Goal: Task Accomplishment & Management: Manage account settings

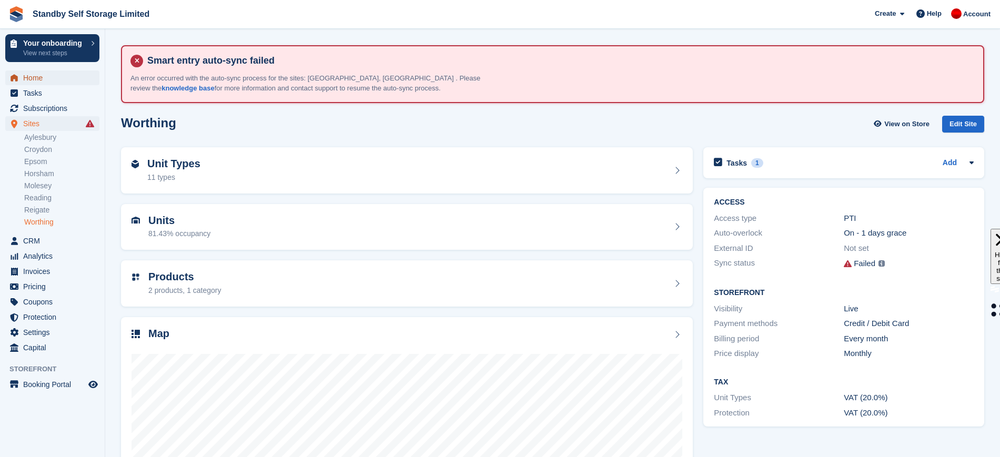
click at [53, 77] on span "Home" at bounding box center [54, 77] width 63 height 15
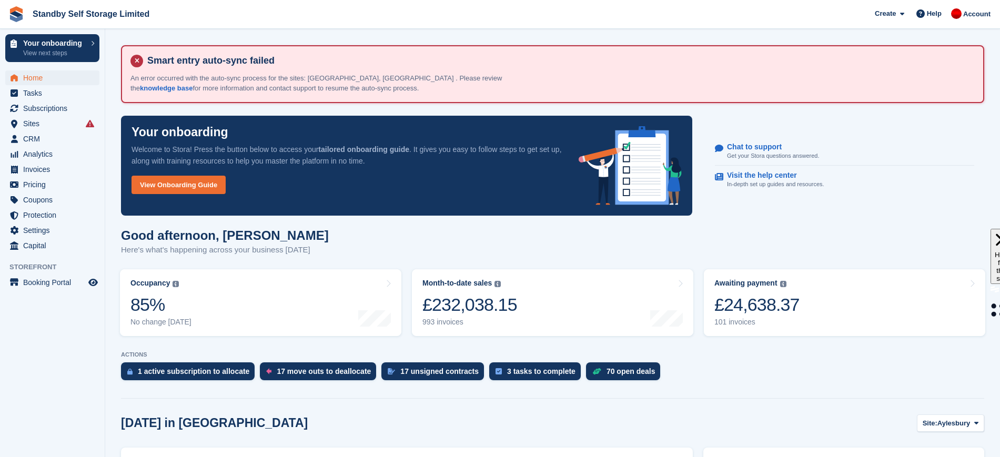
click at [576, 236] on div "Good afternoon, Aaron Here's what's happening across your business today" at bounding box center [552, 248] width 863 height 41
click at [41, 110] on span "Subscriptions" at bounding box center [54, 108] width 63 height 15
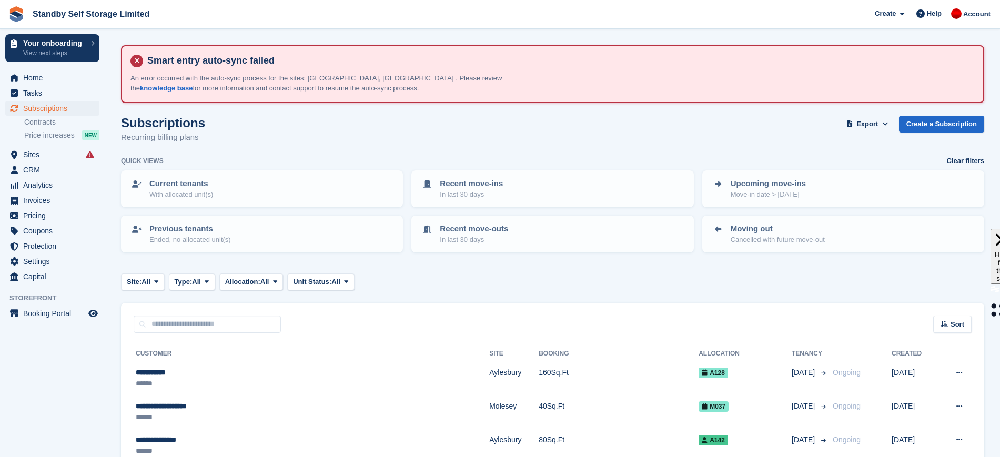
click at [402, 282] on div "Site: All All Aylesbury Croydon Epsom Horsham Molesey Reading Reigate Worthing …" at bounding box center [552, 282] width 863 height 17
click at [38, 73] on span "Home" at bounding box center [54, 77] width 63 height 15
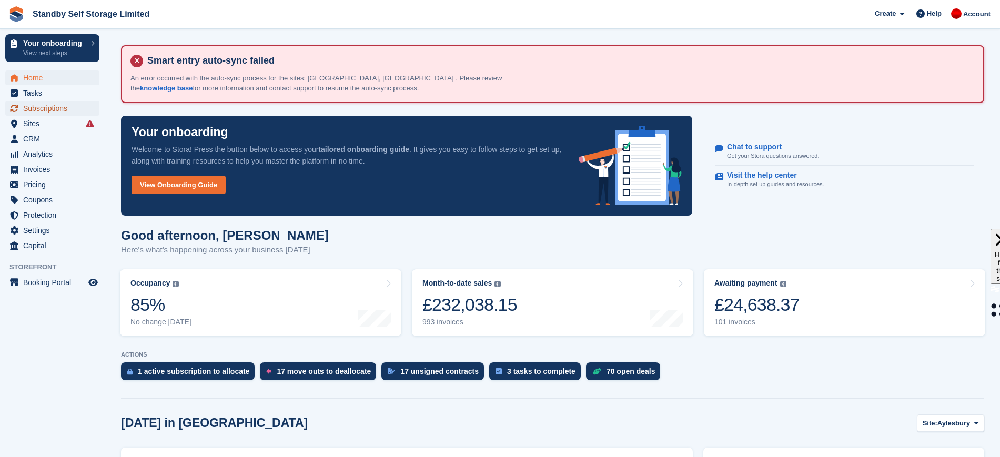
click at [54, 104] on span "Subscriptions" at bounding box center [54, 108] width 63 height 15
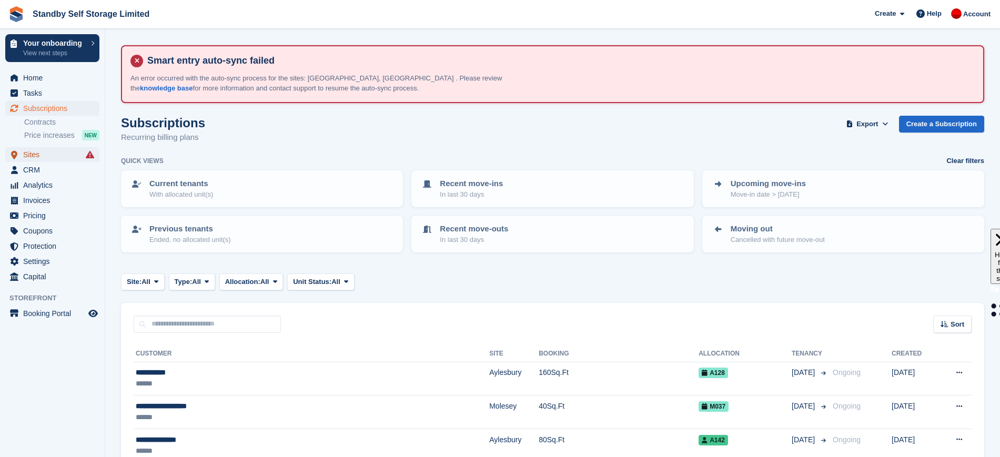
click at [38, 155] on span "Sites" at bounding box center [54, 154] width 63 height 15
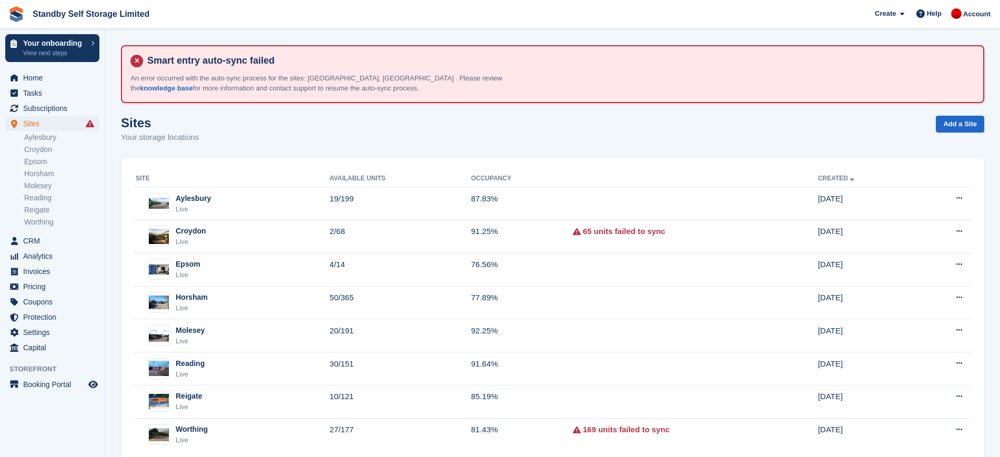
scroll to position [25, 0]
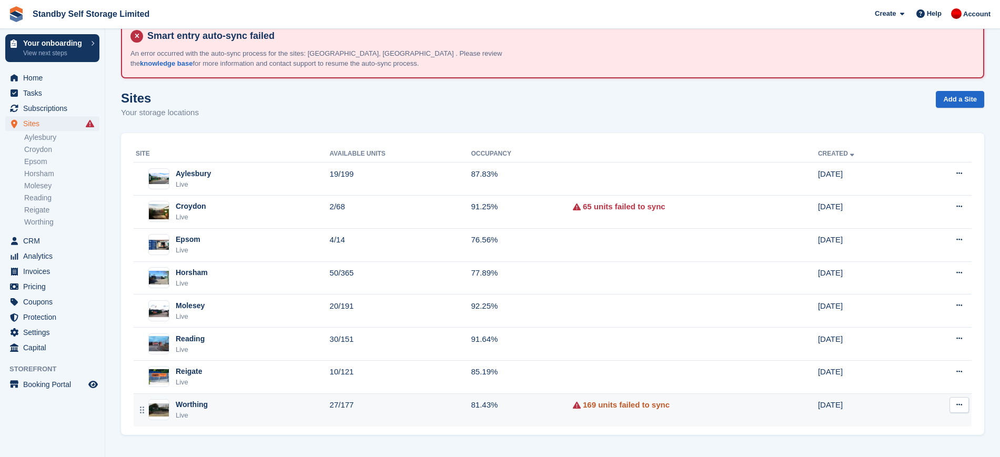
click at [599, 405] on link "169 units failed to sync" at bounding box center [626, 405] width 87 height 12
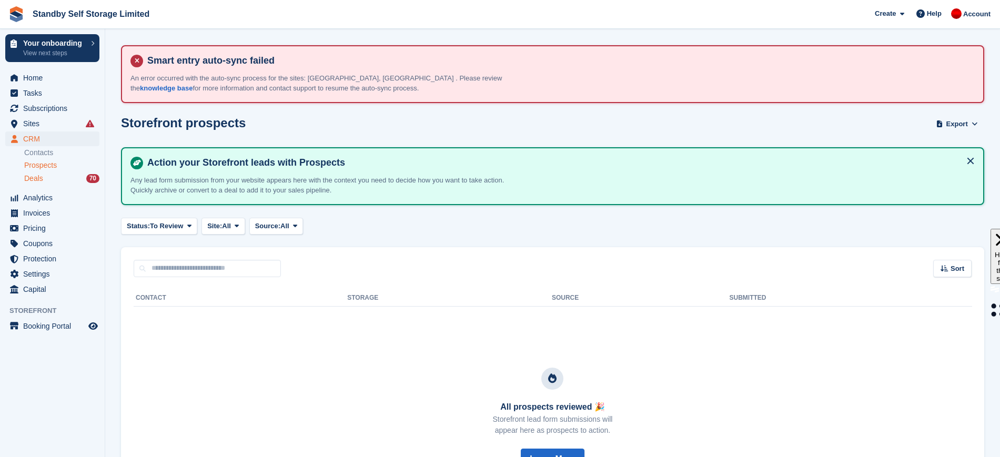
click at [37, 174] on span "Deals" at bounding box center [33, 179] width 19 height 10
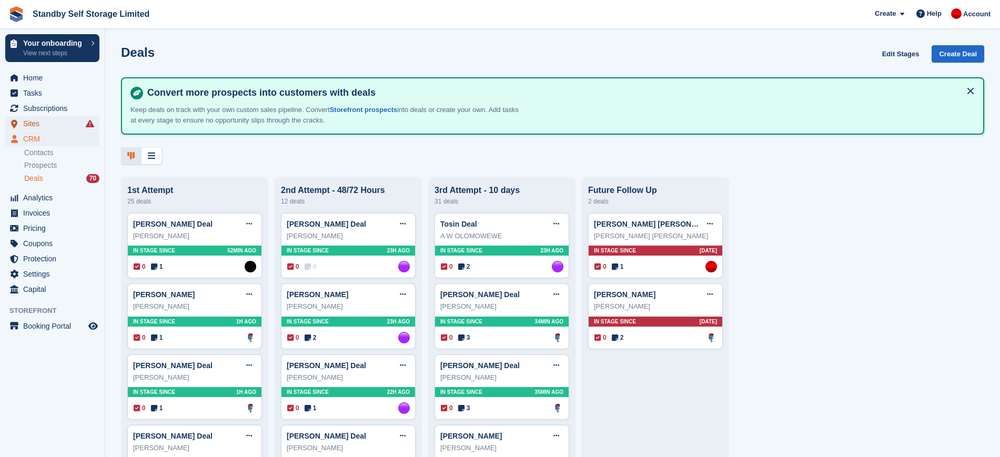
click at [46, 125] on span "Sites" at bounding box center [54, 123] width 63 height 15
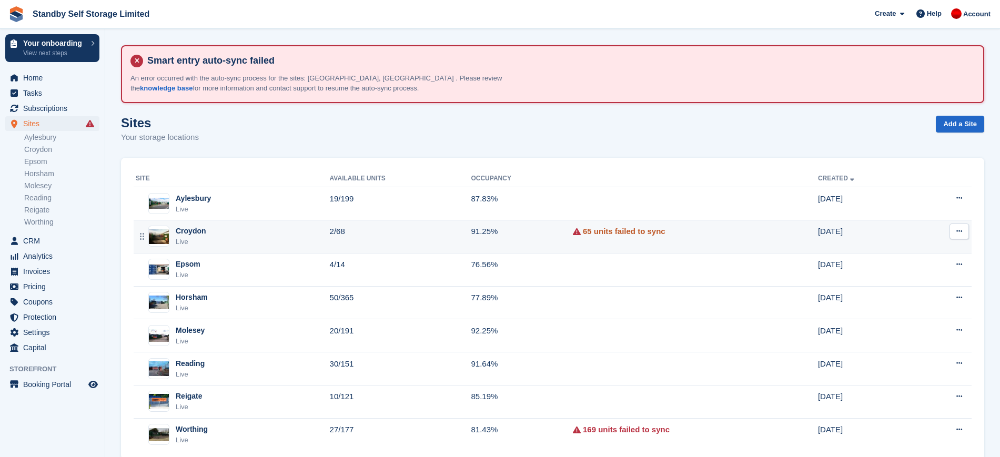
click at [607, 231] on link "65 units failed to sync" at bounding box center [624, 232] width 83 height 12
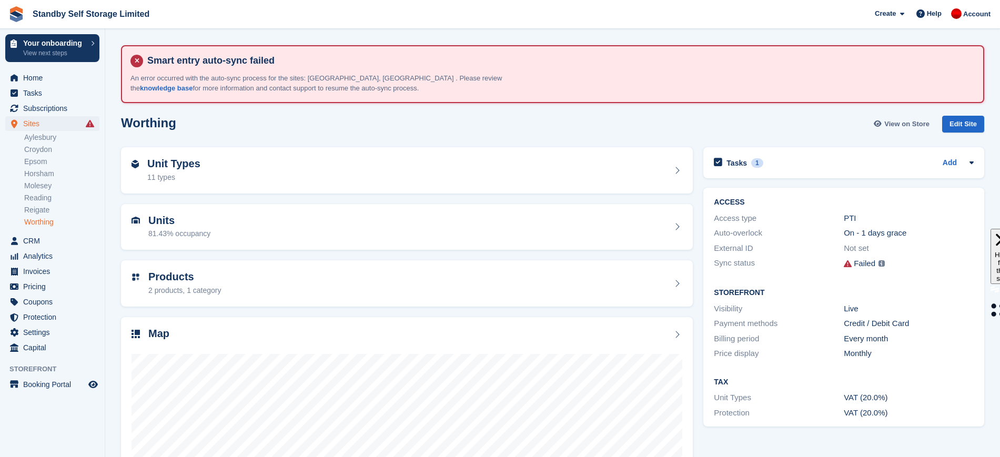
click at [904, 117] on link "View on Store" at bounding box center [903, 124] width 62 height 17
click at [930, 16] on span "Help" at bounding box center [934, 13] width 15 height 11
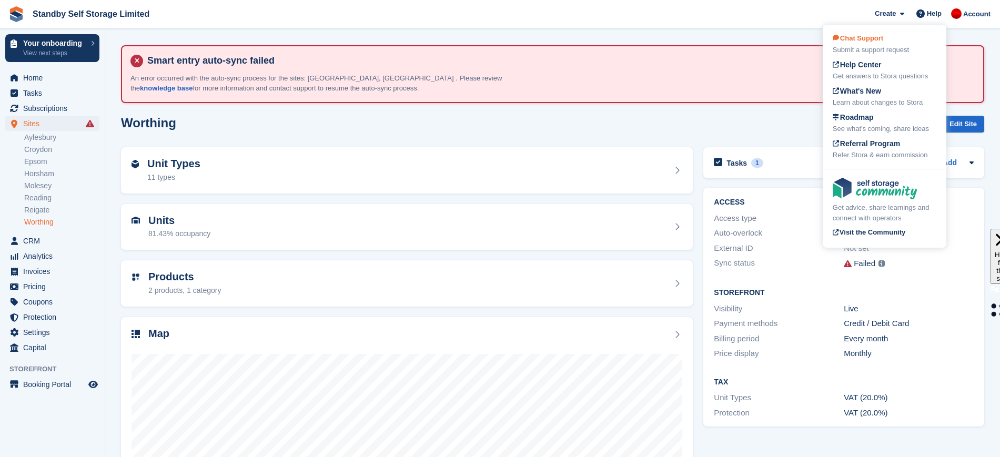
click at [881, 45] on div "Submit a support request" at bounding box center [885, 50] width 104 height 11
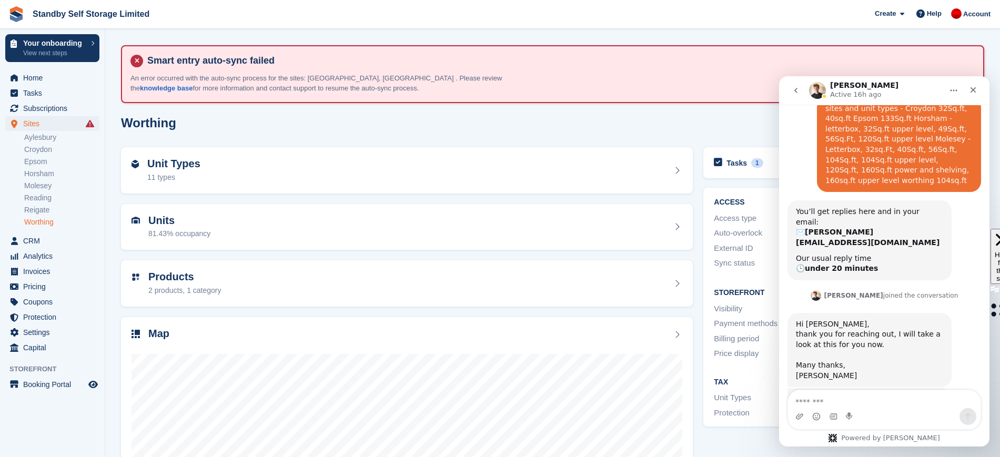
scroll to position [774, 0]
click at [861, 407] on textarea "Message…" at bounding box center [884, 399] width 193 height 18
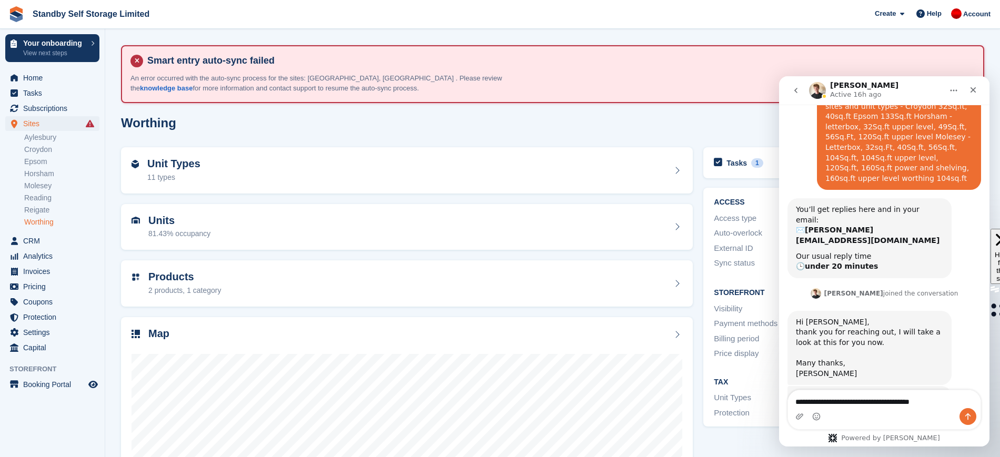
click at [907, 401] on textarea "**********" at bounding box center [884, 399] width 193 height 18
click at [943, 403] on textarea "**********" at bounding box center [884, 399] width 193 height 18
type textarea "**********"
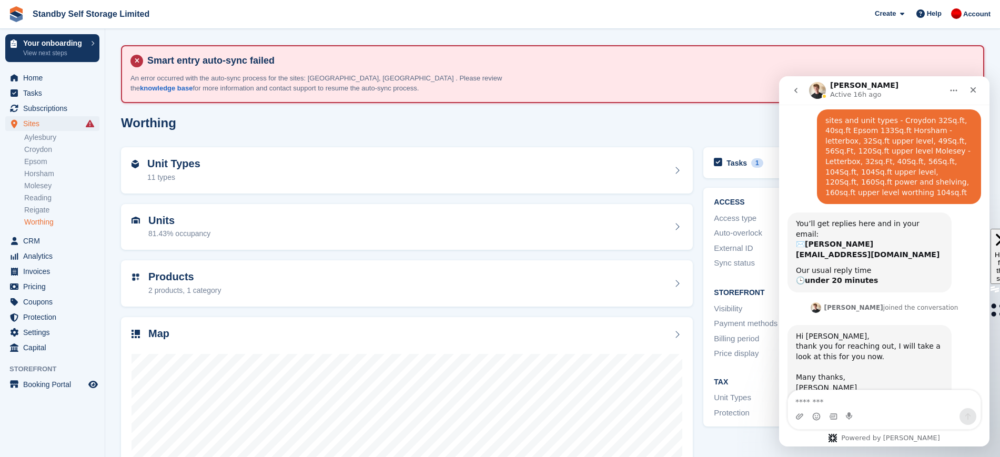
scroll to position [844, 0]
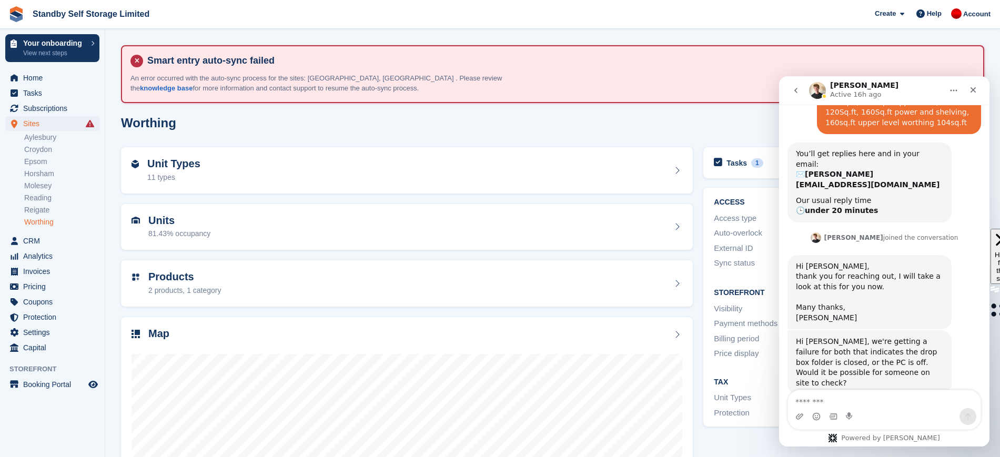
click at [917, 406] on textarea "Message…" at bounding box center [884, 399] width 193 height 18
click at [843, 402] on textarea "**********" at bounding box center [884, 399] width 193 height 18
type textarea "**********"
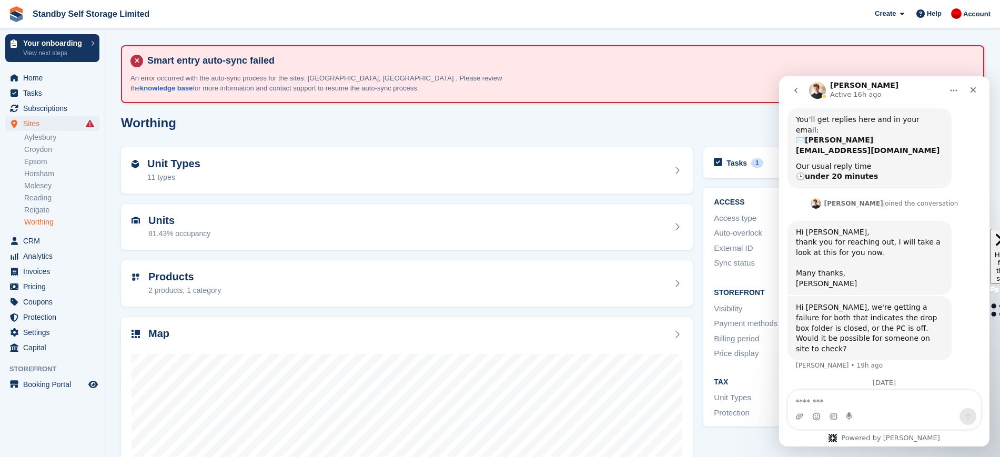
click at [673, 119] on div "Worthing View on Store Edit Site" at bounding box center [552, 124] width 863 height 17
click at [42, 241] on span "CRM" at bounding box center [54, 241] width 63 height 15
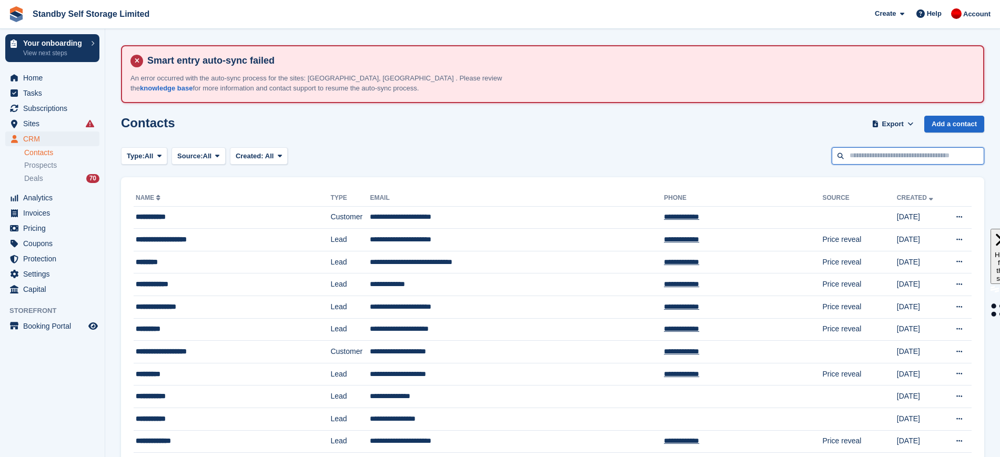
drag, startPoint x: 859, startPoint y: 155, endPoint x: 871, endPoint y: 147, distance: 14.7
click at [859, 155] on input "text" at bounding box center [908, 155] width 153 height 17
type input "****"
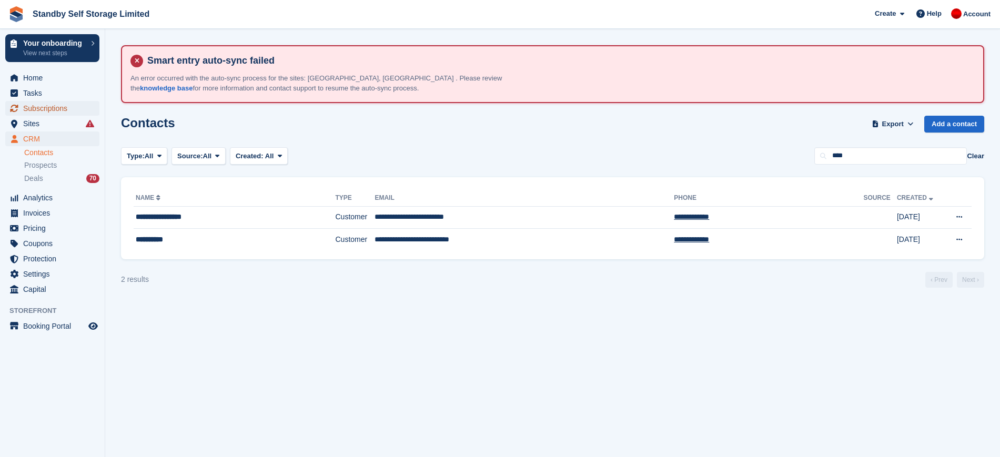
click at [44, 111] on span "Subscriptions" at bounding box center [54, 108] width 63 height 15
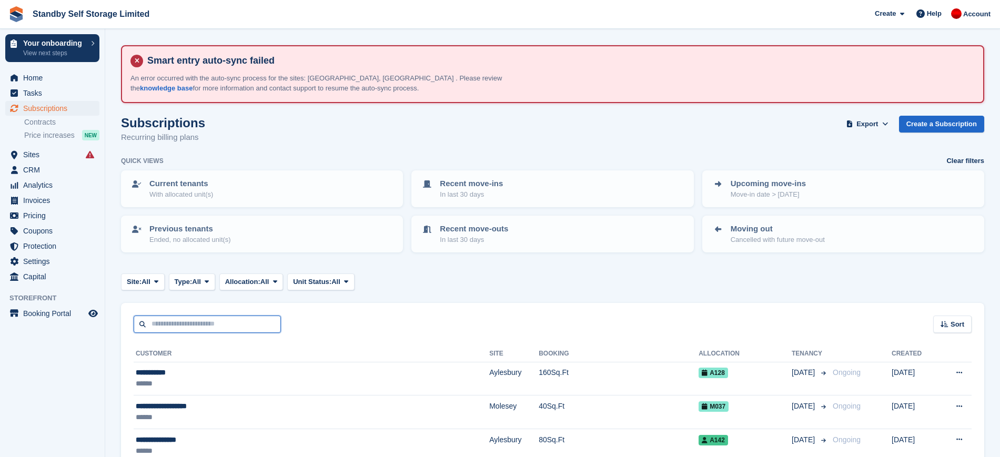
click at [244, 326] on input "text" at bounding box center [207, 324] width 147 height 17
type input "****"
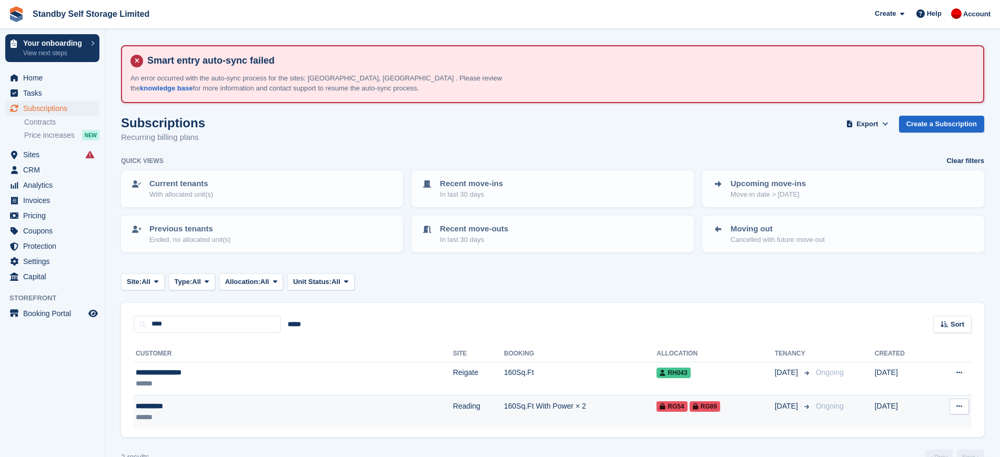
click at [504, 426] on td "160Sq.Ft With Power × 2" at bounding box center [580, 412] width 153 height 33
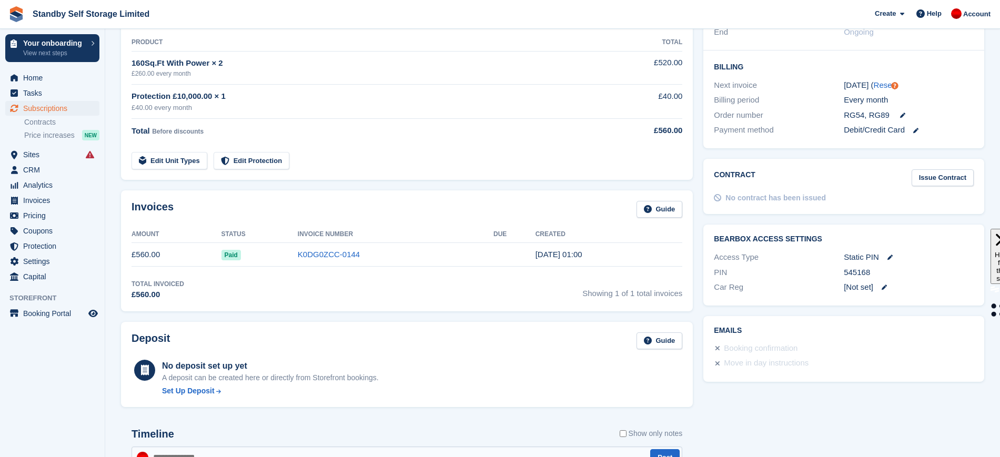
scroll to position [276, 0]
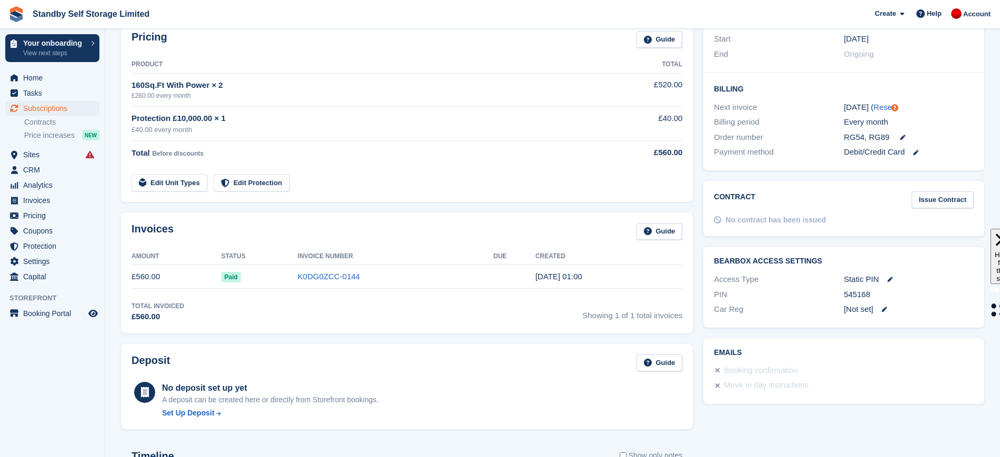
click at [338, 284] on td "K0DG0ZCC-0144" at bounding box center [396, 277] width 196 height 24
click at [332, 276] on link "K0DG0ZCC-0144" at bounding box center [329, 276] width 62 height 9
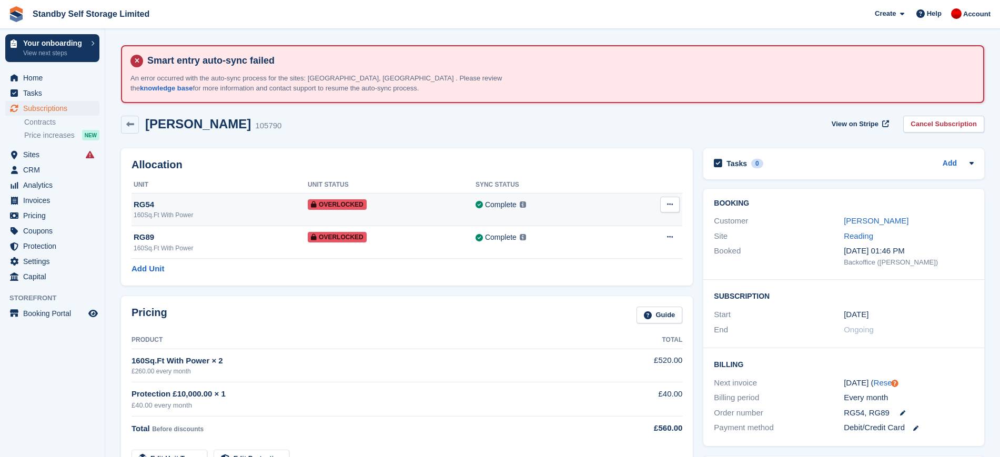
click at [672, 206] on icon at bounding box center [670, 204] width 6 height 7
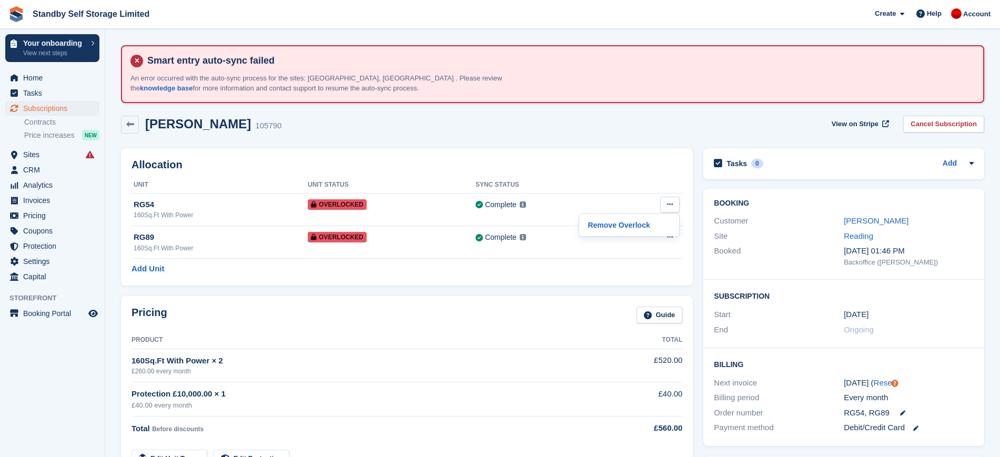
click at [623, 159] on h2 "Allocation" at bounding box center [407, 165] width 551 height 12
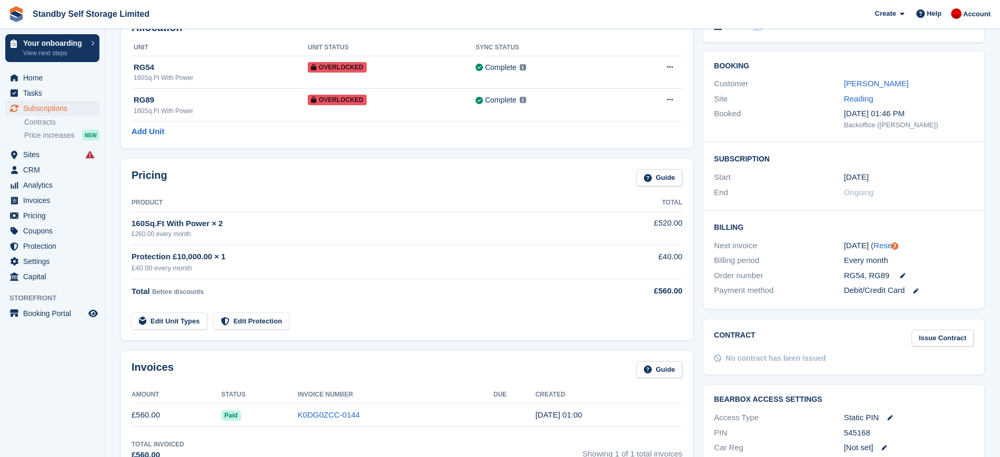
scroll to position [136, 0]
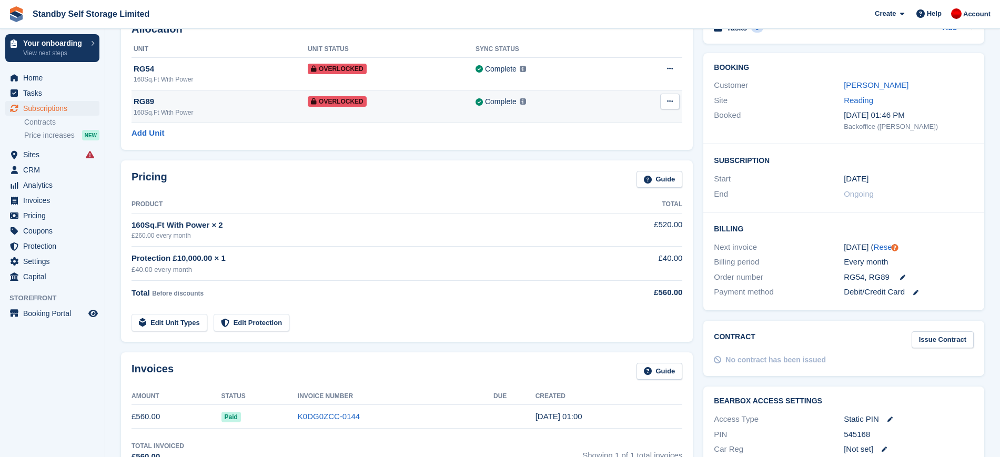
click at [668, 105] on button at bounding box center [669, 102] width 19 height 16
click at [606, 121] on p "Remove Overlock" at bounding box center [629, 122] width 92 height 14
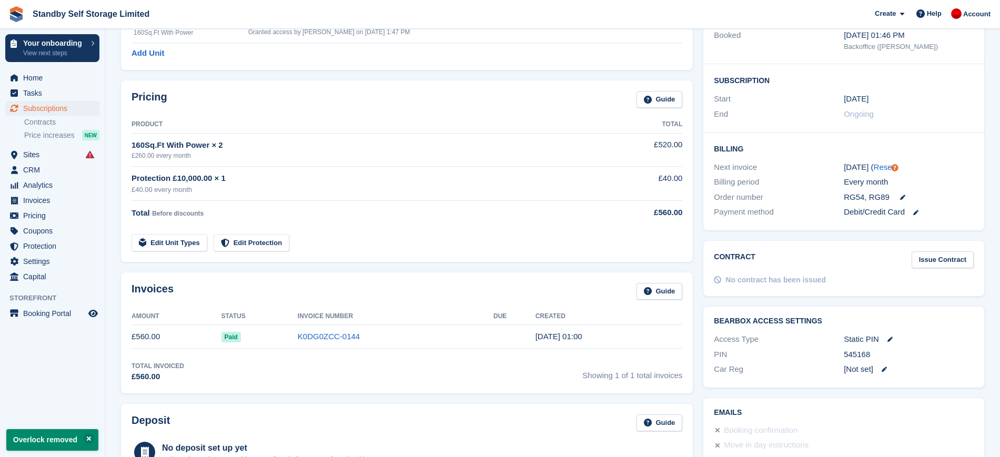
scroll to position [217, 0]
click at [327, 336] on link "K0DG0ZCC-0144" at bounding box center [329, 334] width 62 height 9
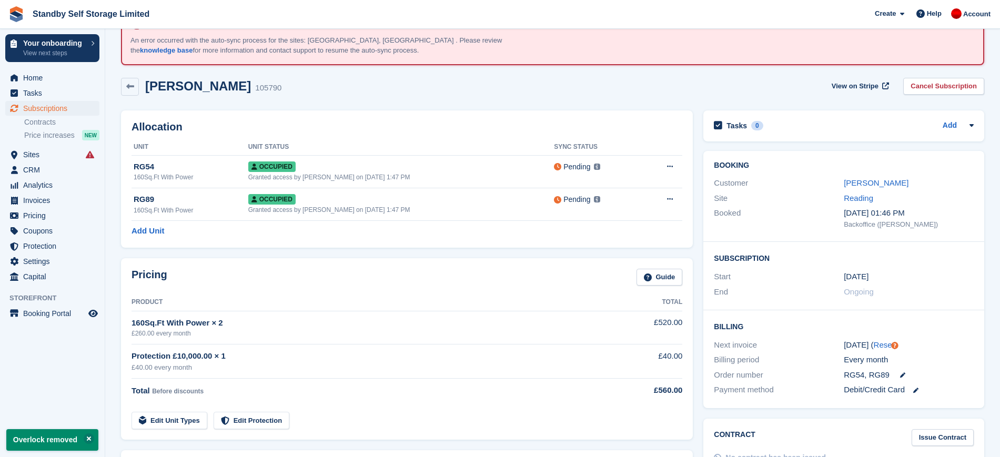
scroll to position [5, 0]
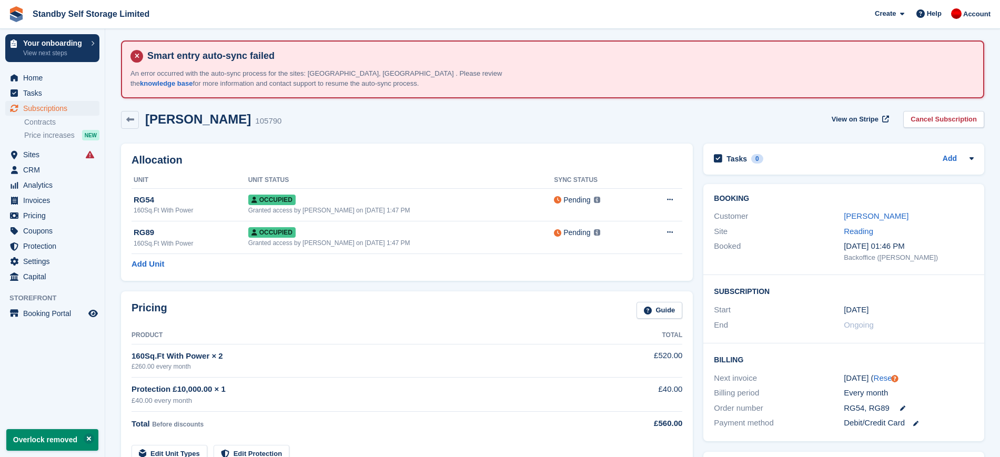
click at [873, 210] on div "Papa Ndong" at bounding box center [909, 216] width 130 height 12
click at [873, 218] on link "Papa Ndong" at bounding box center [876, 215] width 65 height 9
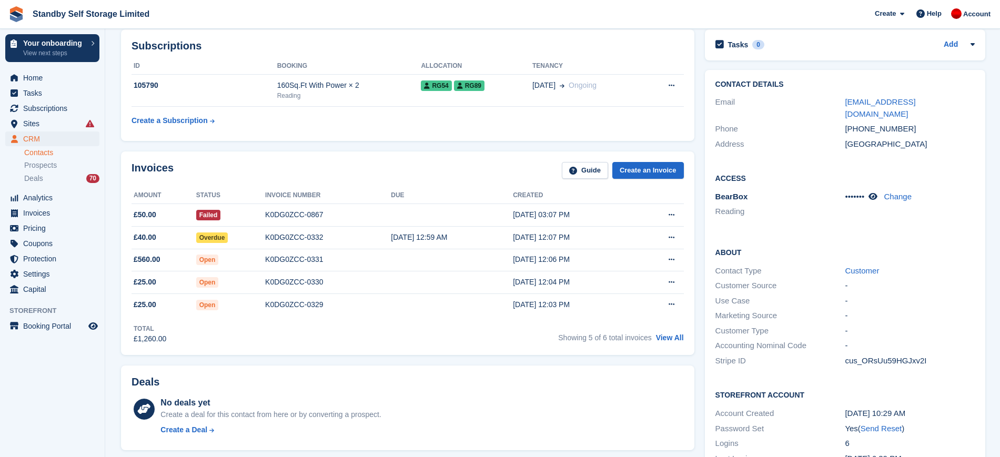
scroll to position [86, 0]
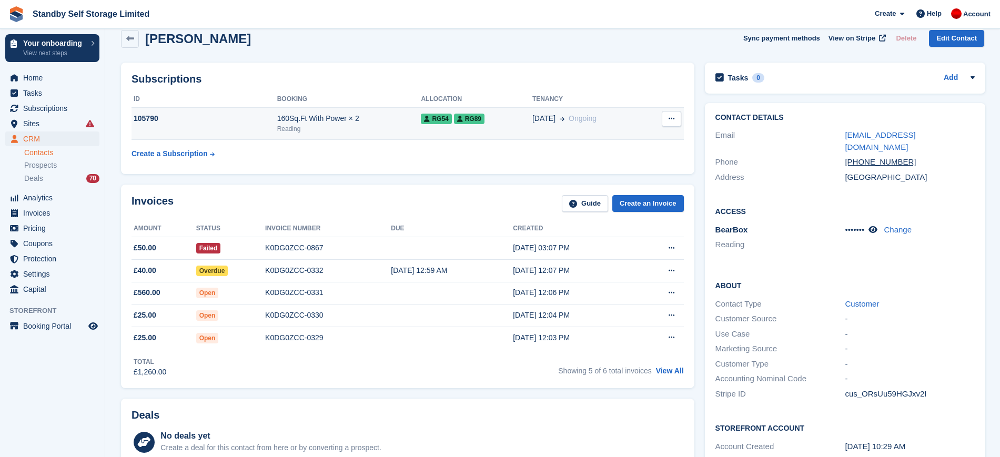
click at [669, 114] on button at bounding box center [671, 119] width 19 height 16
click at [538, 122] on span "03 Sep" at bounding box center [543, 118] width 23 height 11
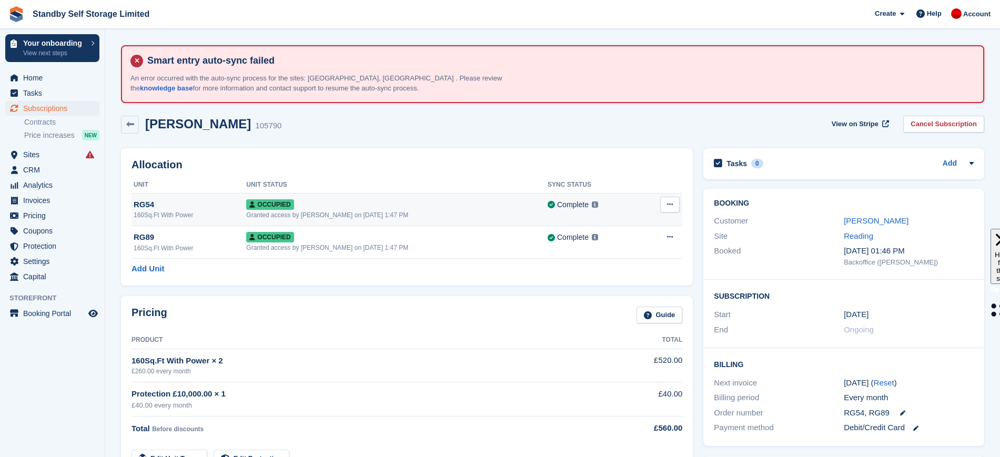
click at [672, 206] on icon at bounding box center [670, 204] width 6 height 7
click at [611, 227] on p "Overlock" at bounding box center [629, 225] width 92 height 14
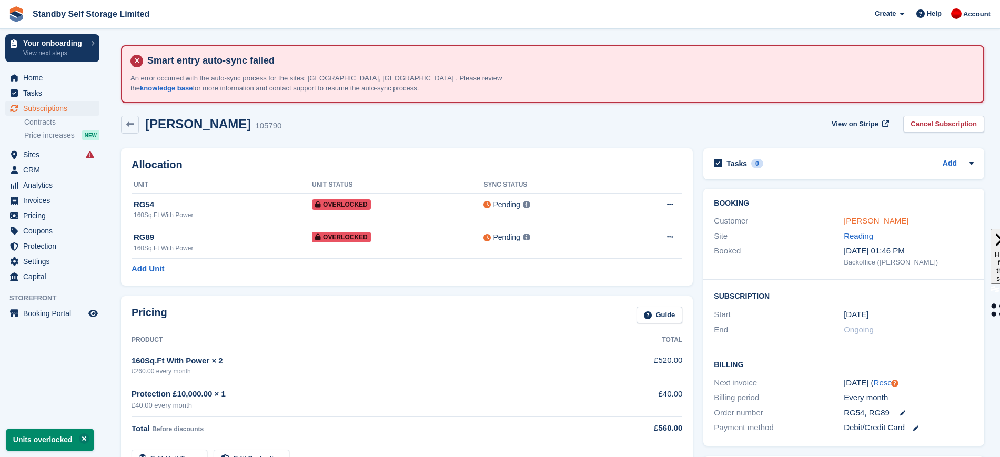
click at [866, 223] on link "Papa Ndong" at bounding box center [876, 220] width 65 height 9
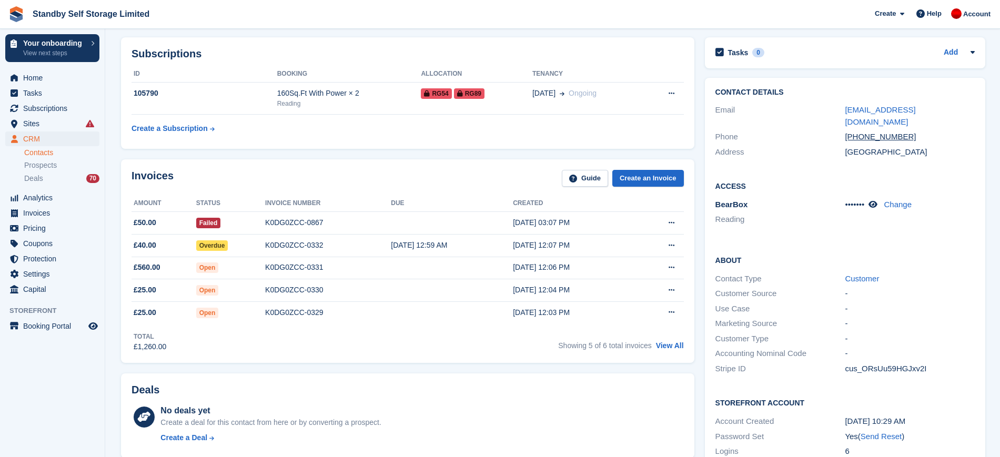
scroll to position [116, 0]
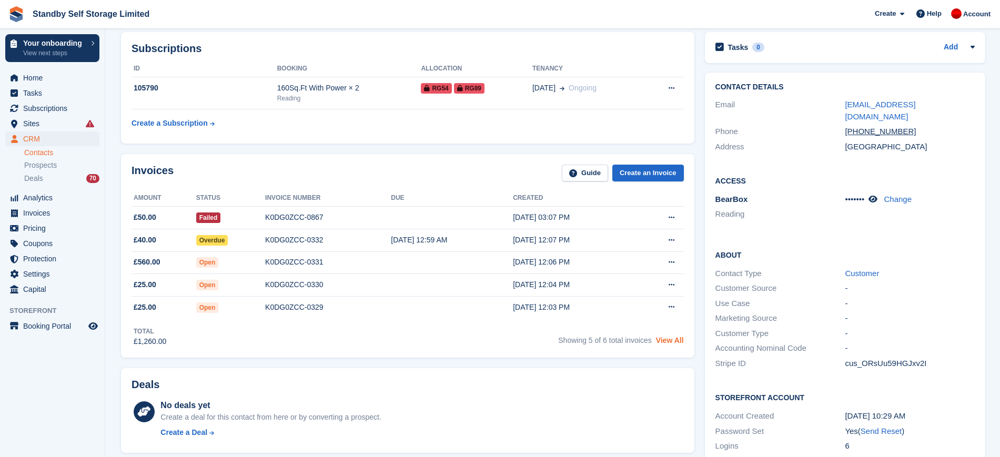
click at [669, 340] on link "View All" at bounding box center [670, 340] width 28 height 8
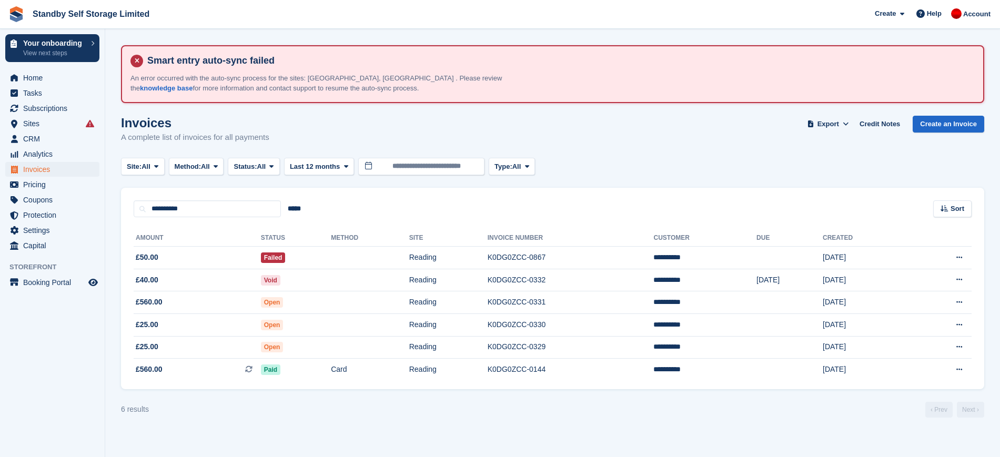
click at [660, 140] on div "Invoices A complete list of invoices for all payments Export Export Invoices Ex…" at bounding box center [552, 136] width 863 height 41
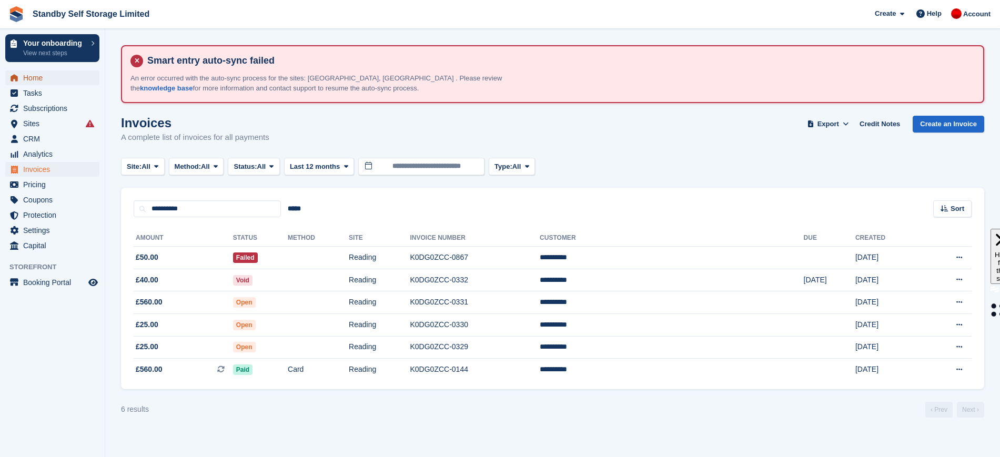
click at [41, 72] on span "Home" at bounding box center [54, 77] width 63 height 15
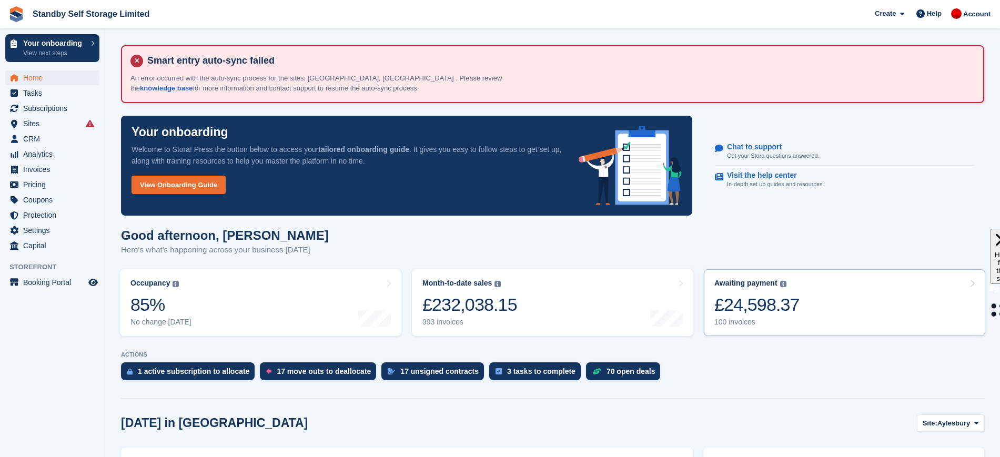
click at [798, 308] on link "Awaiting payment The total outstanding balance on all open invoices. £24,598.37…" at bounding box center [844, 302] width 281 height 67
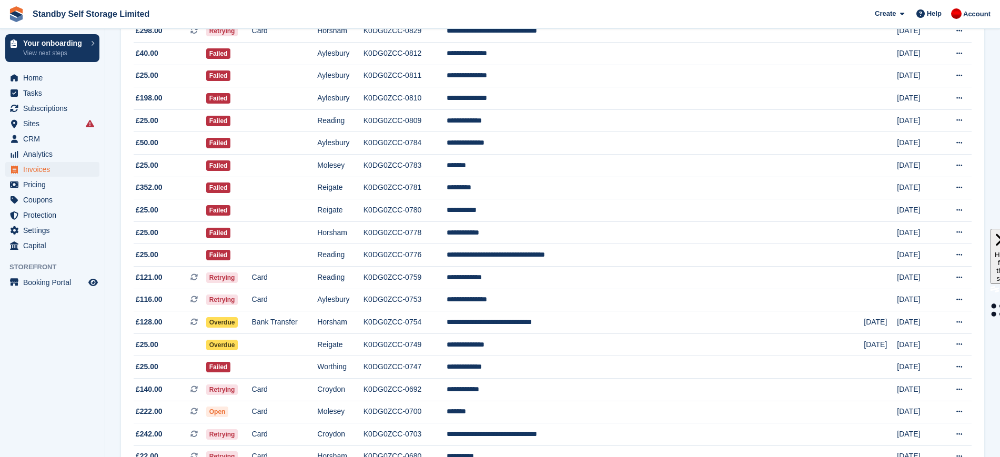
scroll to position [962, 0]
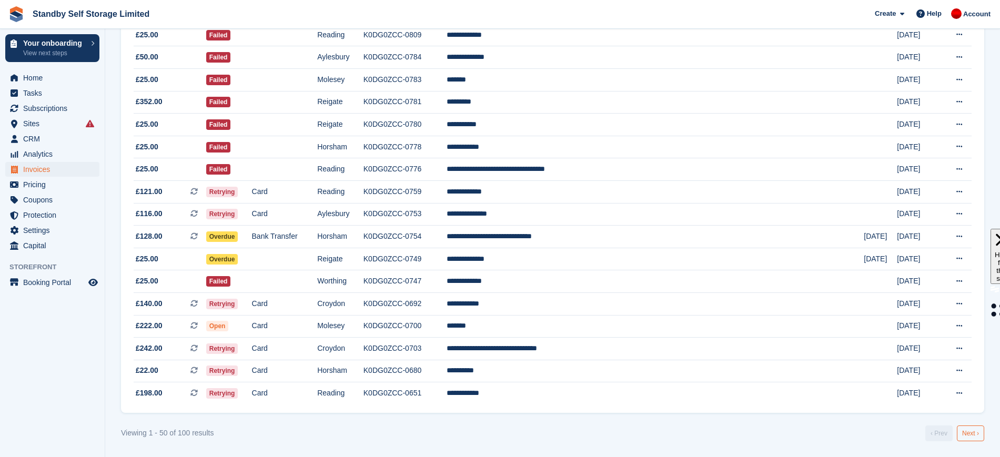
click at [964, 431] on link "Next ›" at bounding box center [970, 434] width 27 height 16
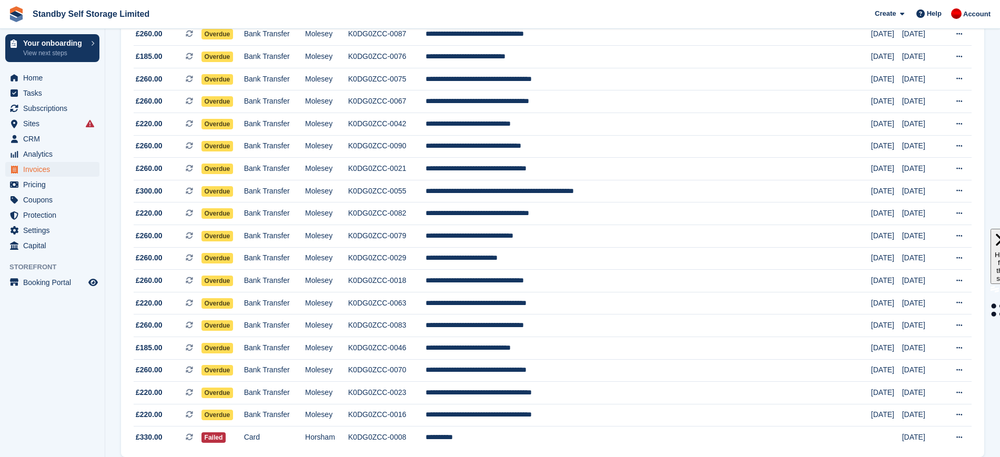
scroll to position [962, 0]
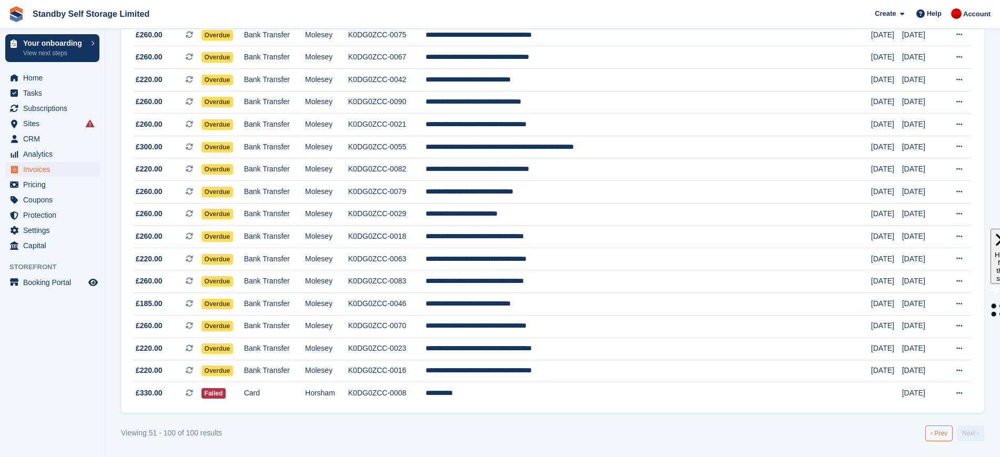
click at [943, 434] on link "‹ Prev" at bounding box center [938, 434] width 27 height 16
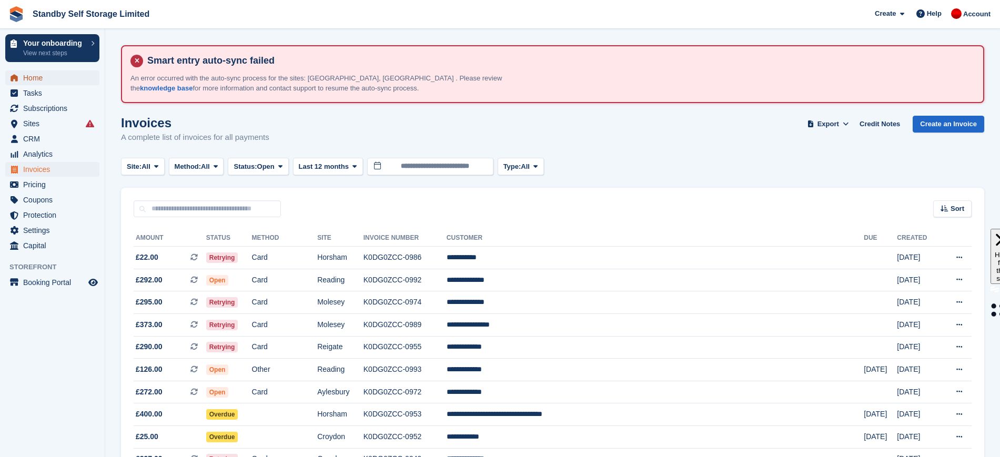
click at [50, 78] on span "Home" at bounding box center [54, 77] width 63 height 15
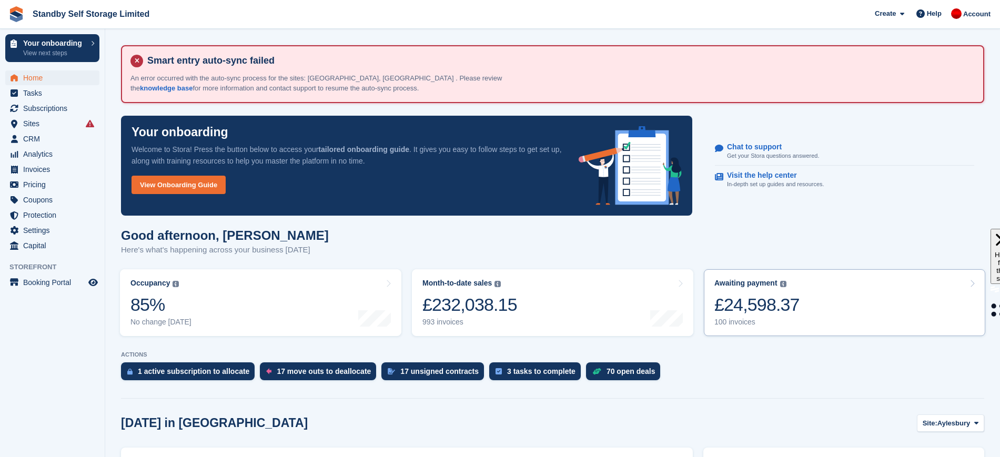
click at [763, 299] on div "£24,598.37" at bounding box center [756, 305] width 85 height 22
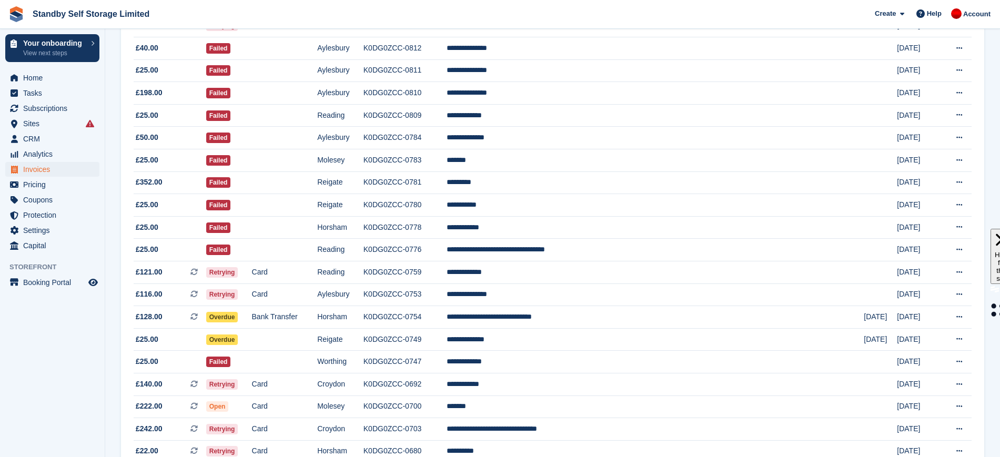
scroll to position [962, 0]
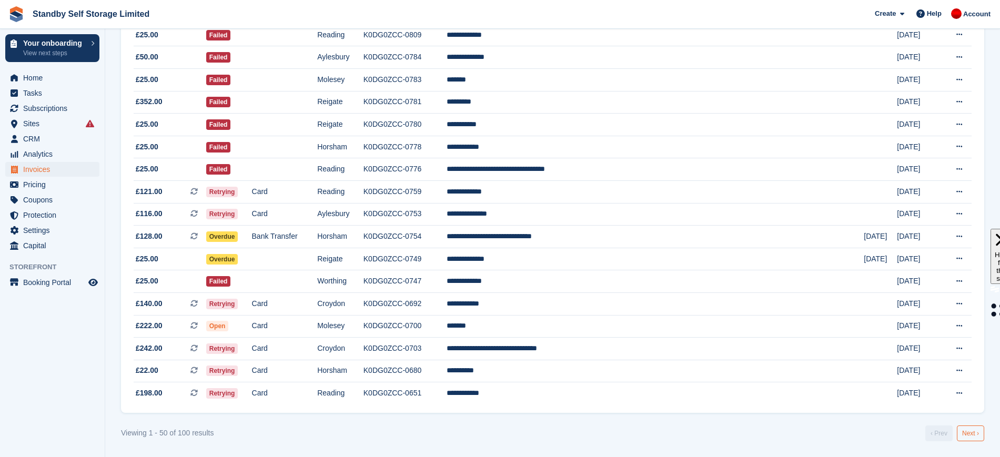
click at [967, 432] on link "Next ›" at bounding box center [970, 434] width 27 height 16
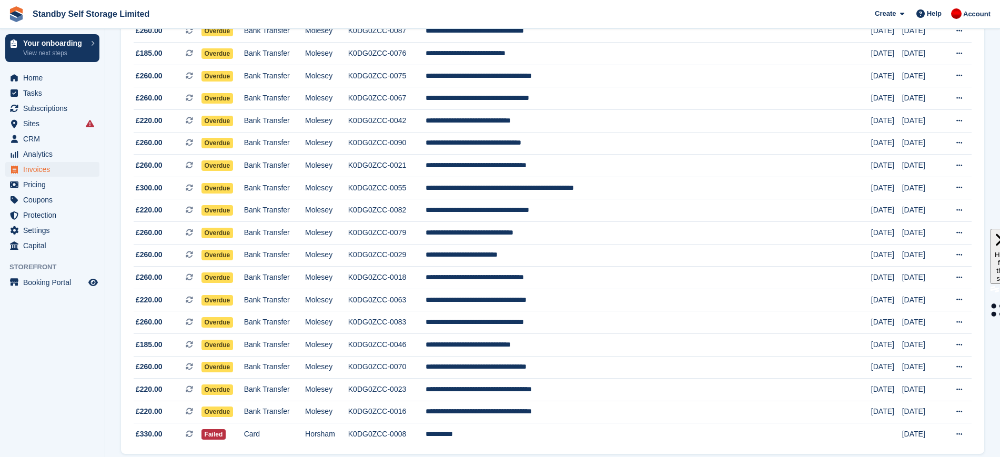
scroll to position [962, 0]
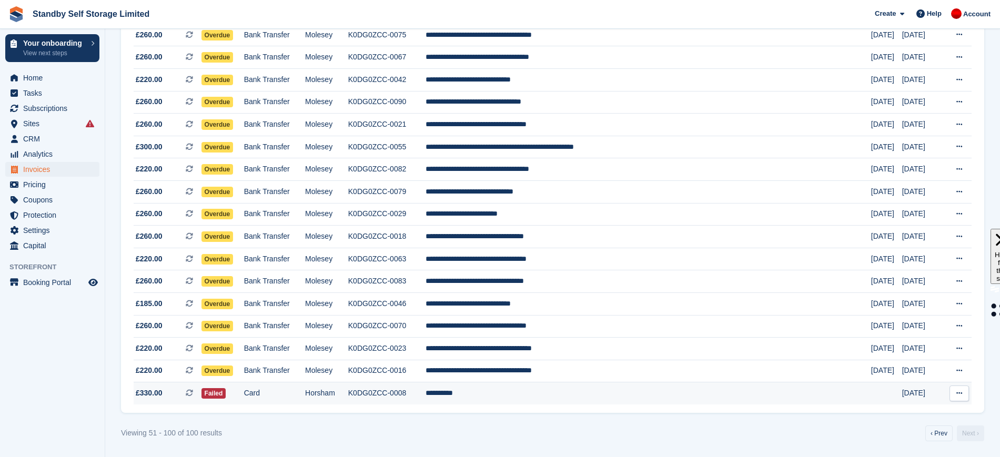
click at [534, 391] on td "**********" at bounding box center [649, 393] width 446 height 22
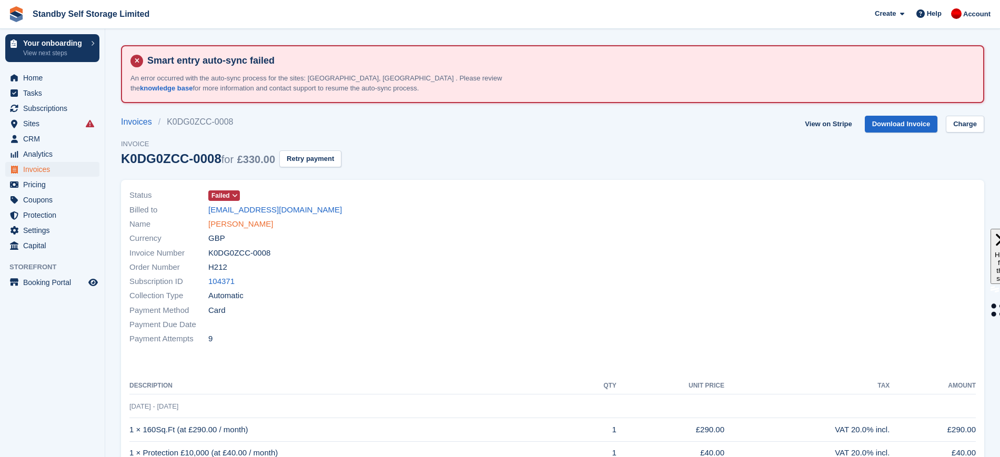
click at [235, 223] on link "Mike Rouse" at bounding box center [240, 224] width 65 height 12
click at [967, 124] on link "Charge" at bounding box center [965, 124] width 38 height 17
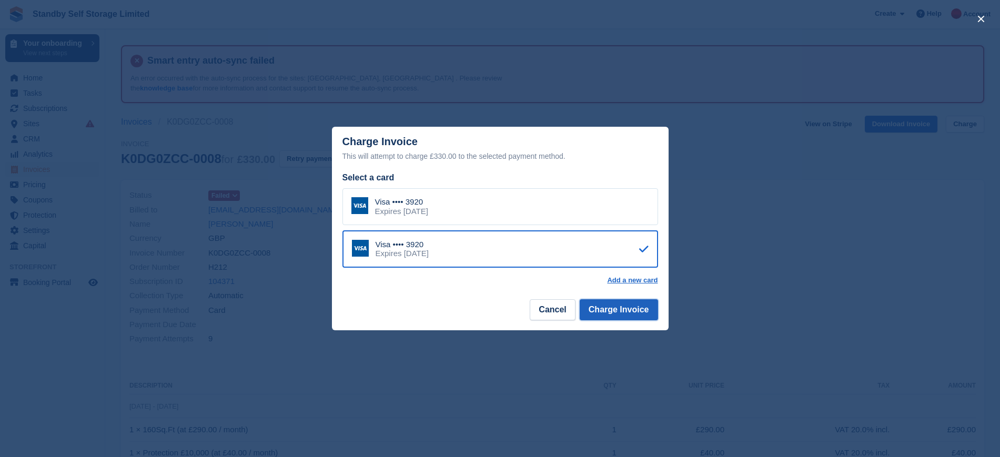
click at [637, 316] on button "Charge Invoice" at bounding box center [619, 309] width 78 height 21
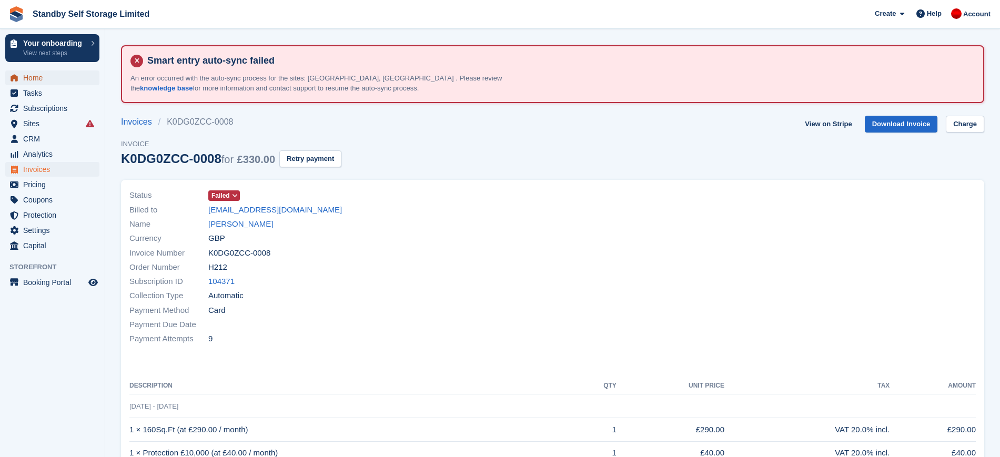
click at [36, 77] on span "Home" at bounding box center [54, 77] width 63 height 15
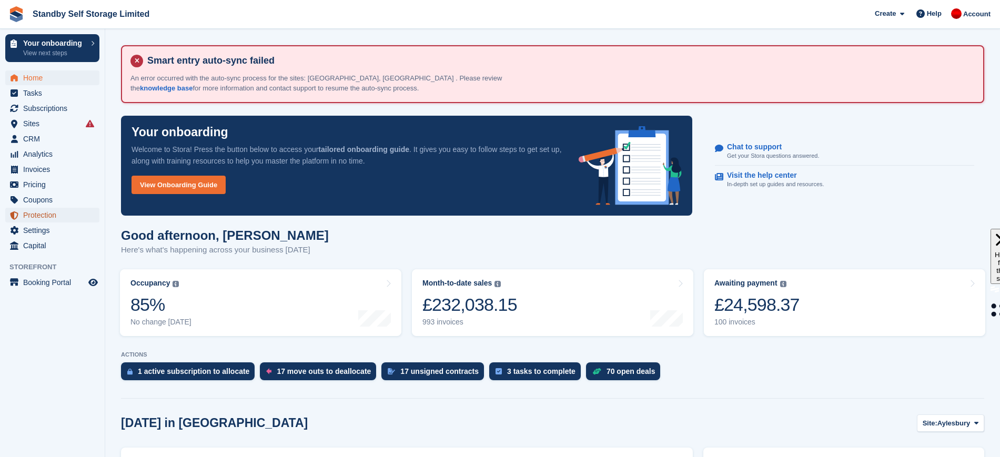
click at [50, 214] on span "Protection" at bounding box center [54, 215] width 63 height 15
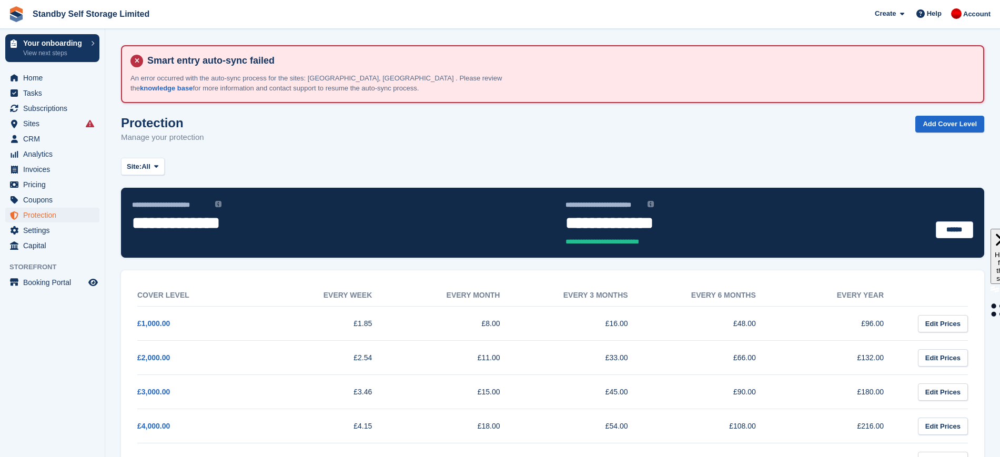
click at [627, 163] on div "Site: All All Aylesbury Croydon Epsom Horsham Molesey Reading Reigate Worthing" at bounding box center [552, 166] width 863 height 17
click at [44, 125] on span "Sites" at bounding box center [54, 123] width 63 height 15
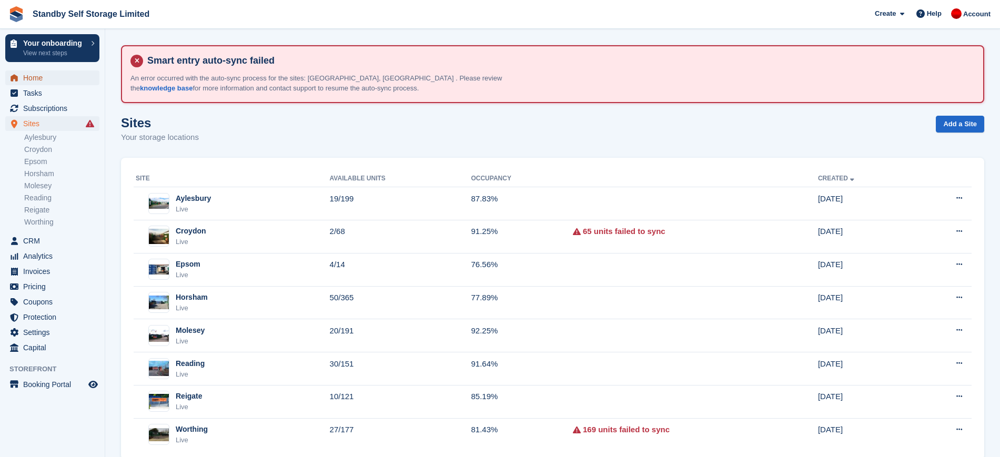
click at [42, 77] on span "Home" at bounding box center [54, 77] width 63 height 15
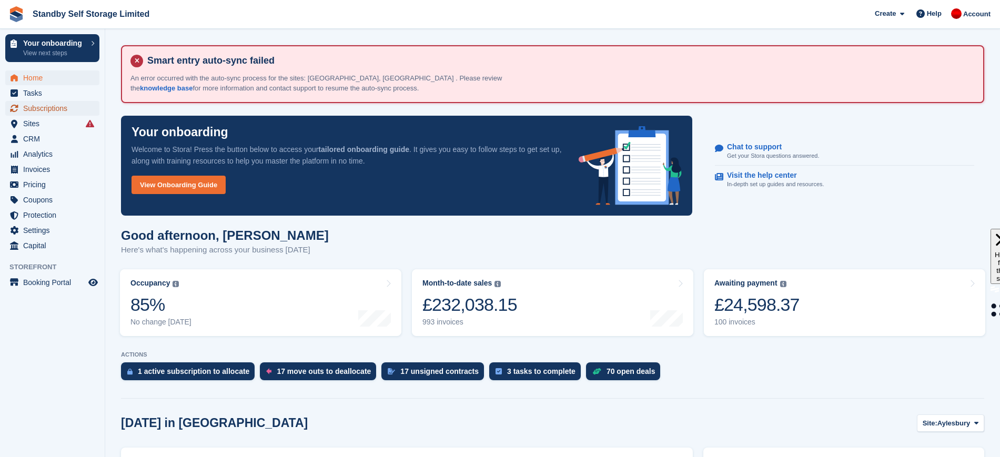
click at [42, 109] on span "Subscriptions" at bounding box center [54, 108] width 63 height 15
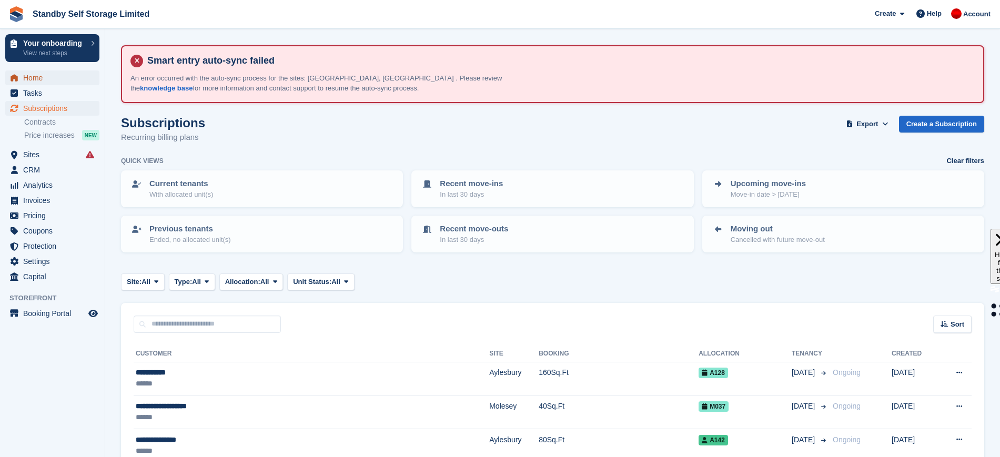
click at [47, 71] on span "Home" at bounding box center [54, 77] width 63 height 15
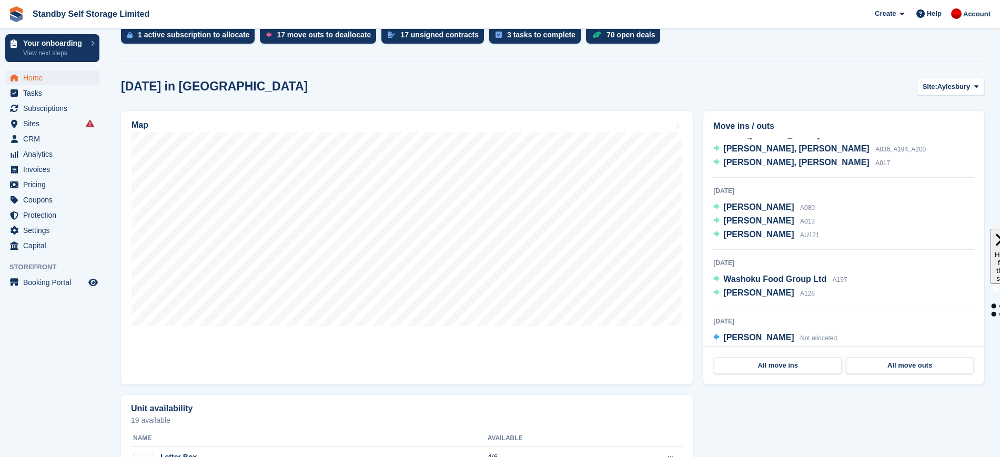
scroll to position [109, 0]
click at [973, 90] on span at bounding box center [976, 86] width 8 height 8
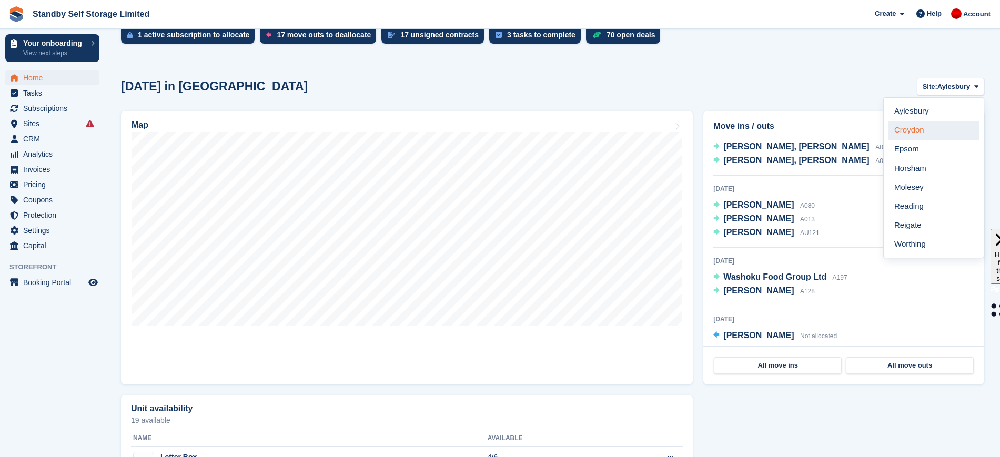
click at [944, 134] on link "Croydon" at bounding box center [934, 130] width 92 height 19
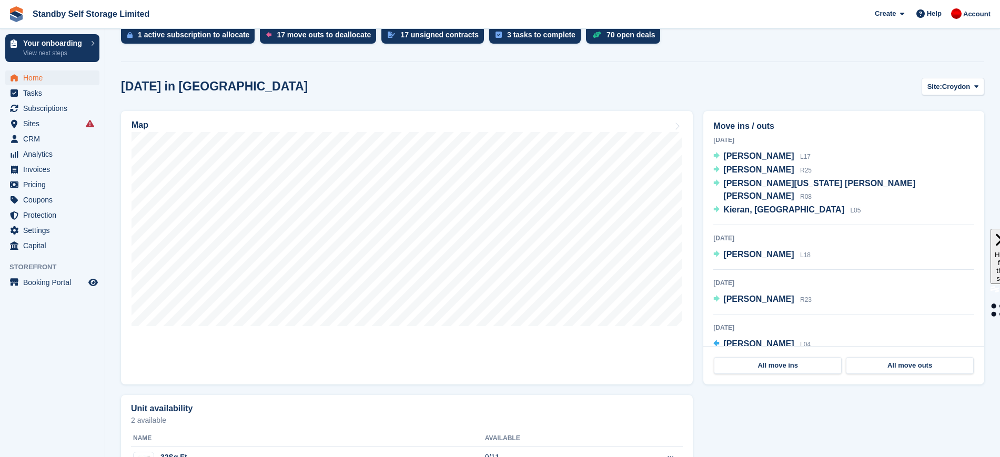
scroll to position [0, 0]
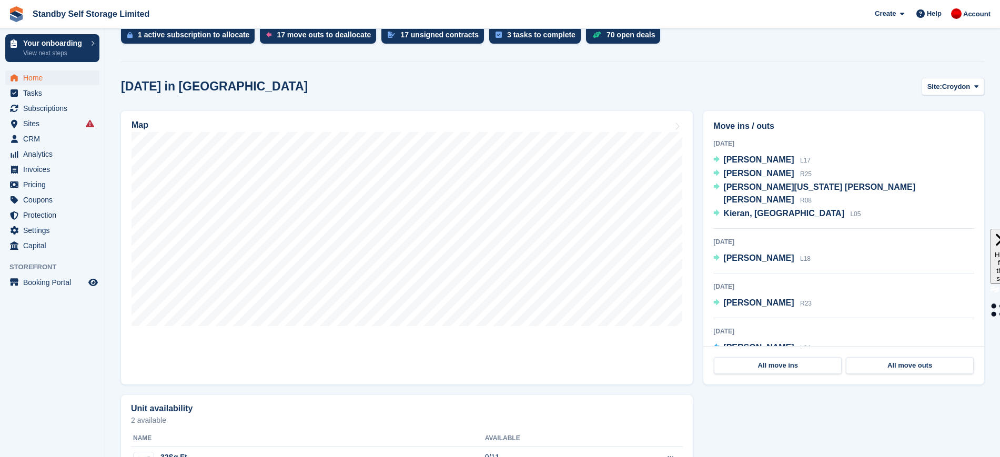
click at [967, 96] on div "Today in Croydon Site: Croydon Aylesbury Croydon Epsom Horsham Molesey Reading …" at bounding box center [552, 453] width 863 height 751
click at [967, 89] on span "Croydon" at bounding box center [956, 87] width 28 height 11
click at [937, 153] on link "Epsom" at bounding box center [934, 149] width 92 height 19
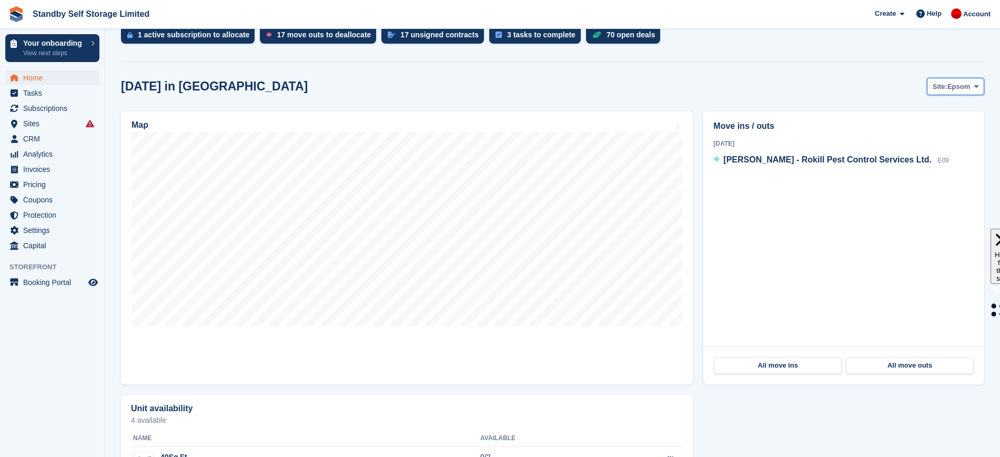
click at [965, 78] on button "Site: Epsom" at bounding box center [955, 86] width 57 height 17
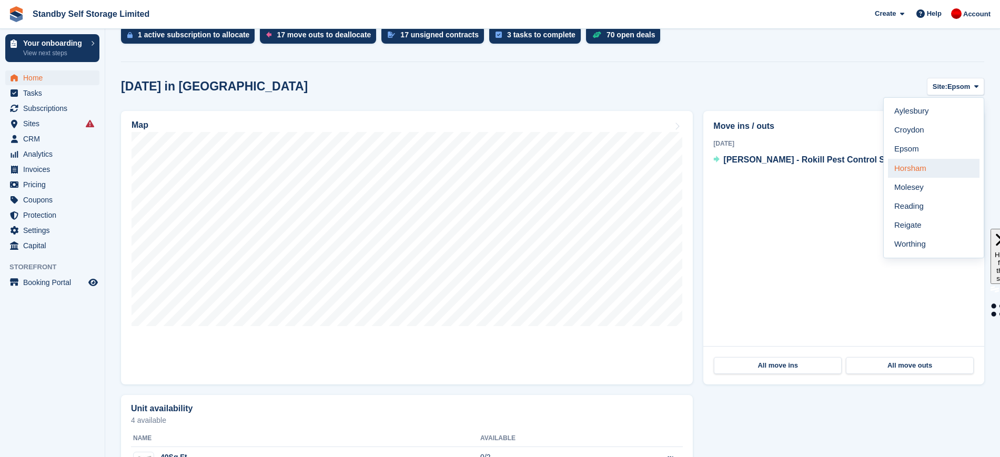
click at [937, 171] on link "Horsham" at bounding box center [934, 168] width 92 height 19
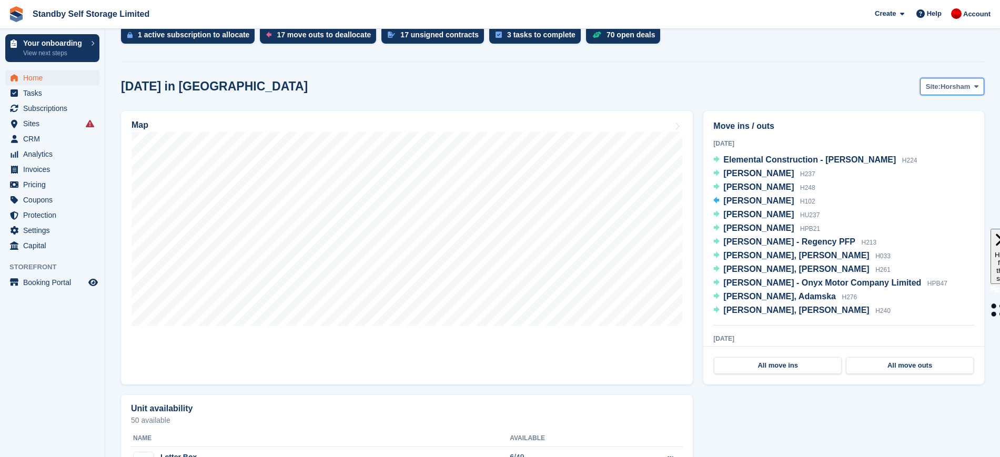
click at [966, 84] on span "Horsham" at bounding box center [955, 87] width 29 height 11
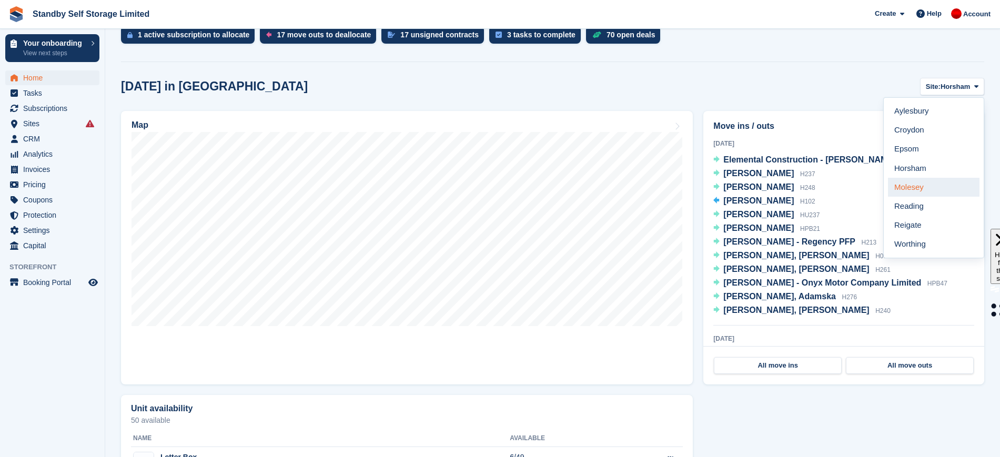
click at [940, 190] on link "Molesey" at bounding box center [934, 187] width 92 height 19
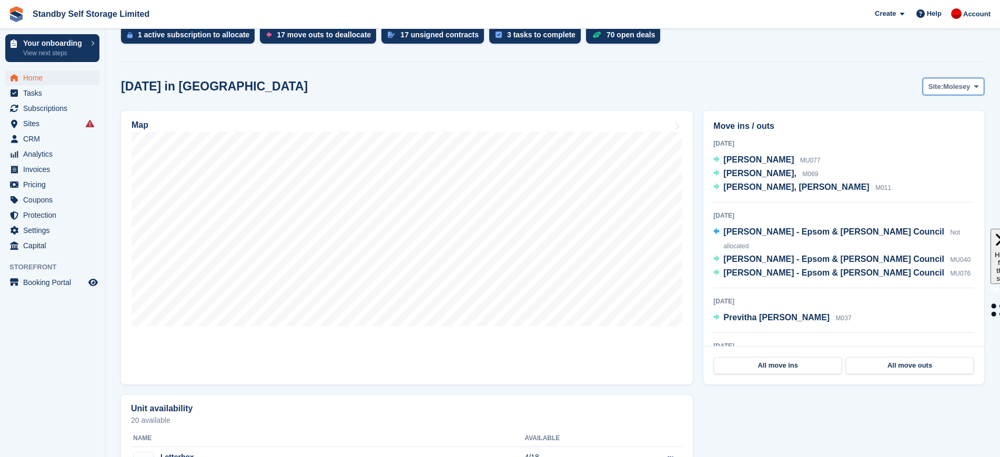
click at [976, 91] on button "Site: Molesey" at bounding box center [954, 86] width 62 height 17
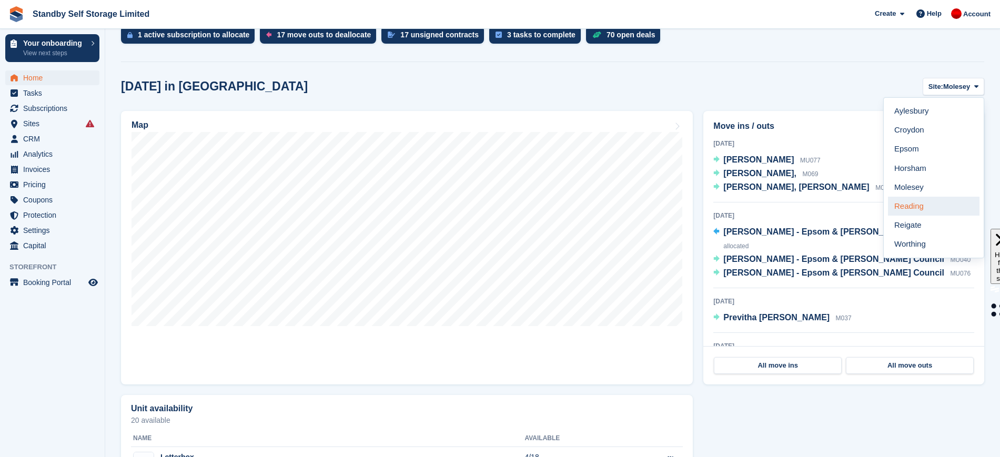
click at [944, 202] on link "Reading" at bounding box center [934, 206] width 92 height 19
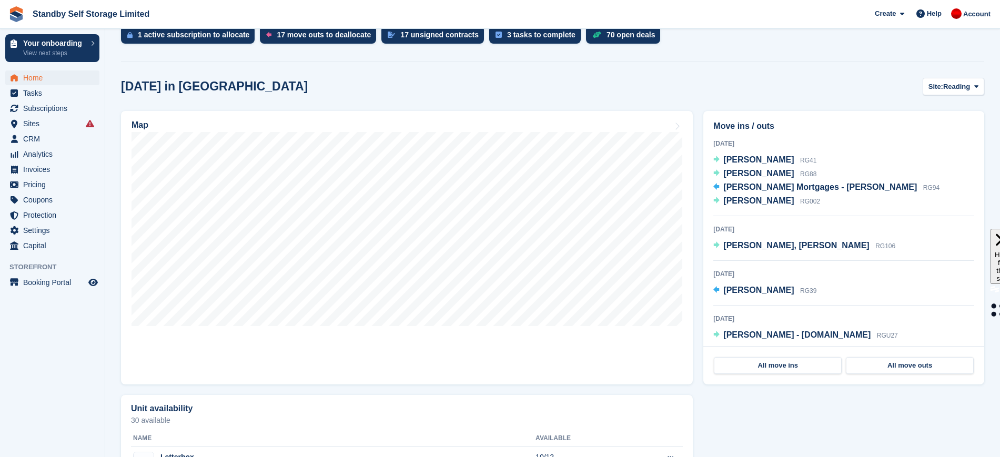
scroll to position [4, 0]
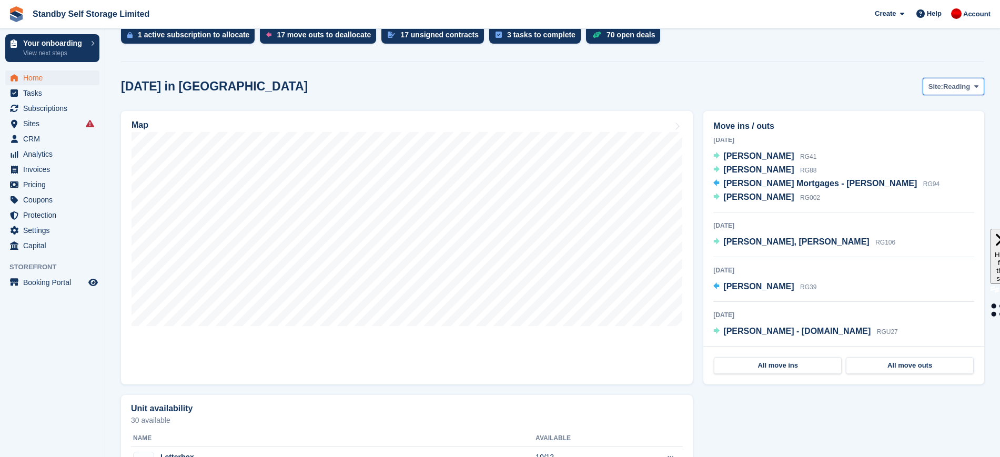
click at [965, 90] on span "Reading" at bounding box center [956, 87] width 27 height 11
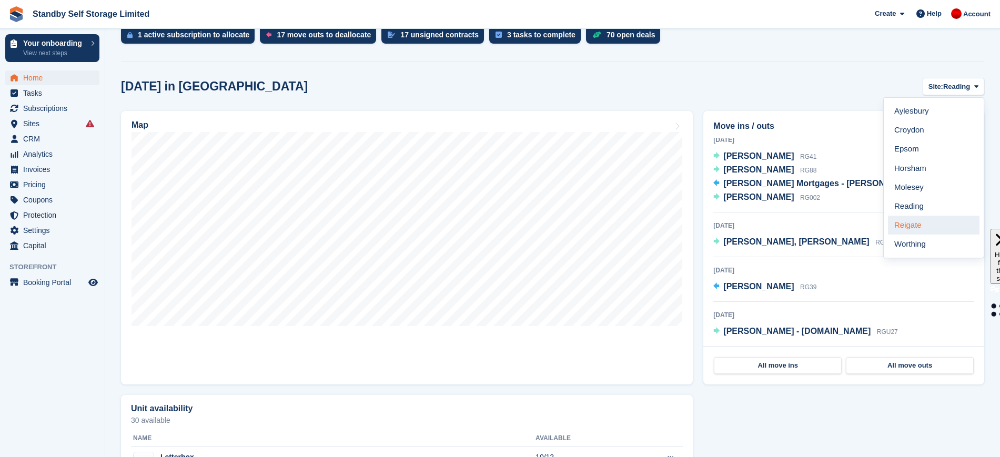
click at [932, 220] on link "Reigate" at bounding box center [934, 225] width 92 height 19
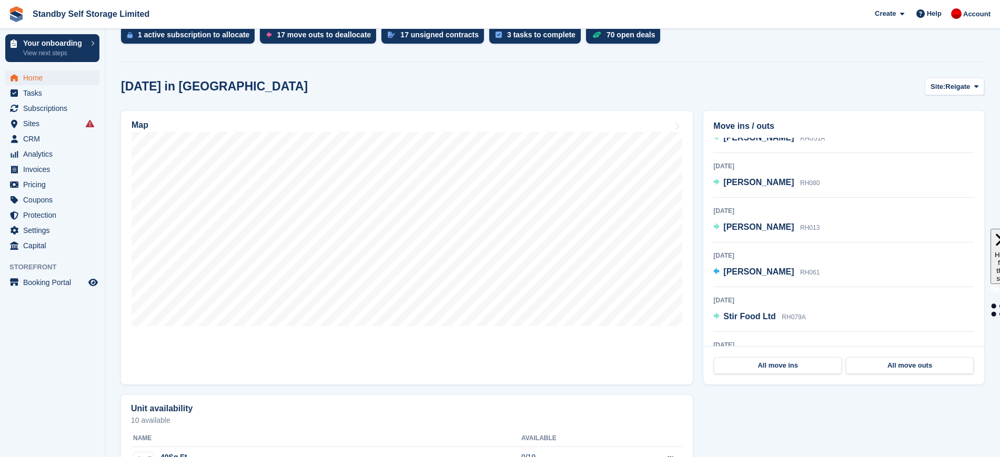
scroll to position [179, 0]
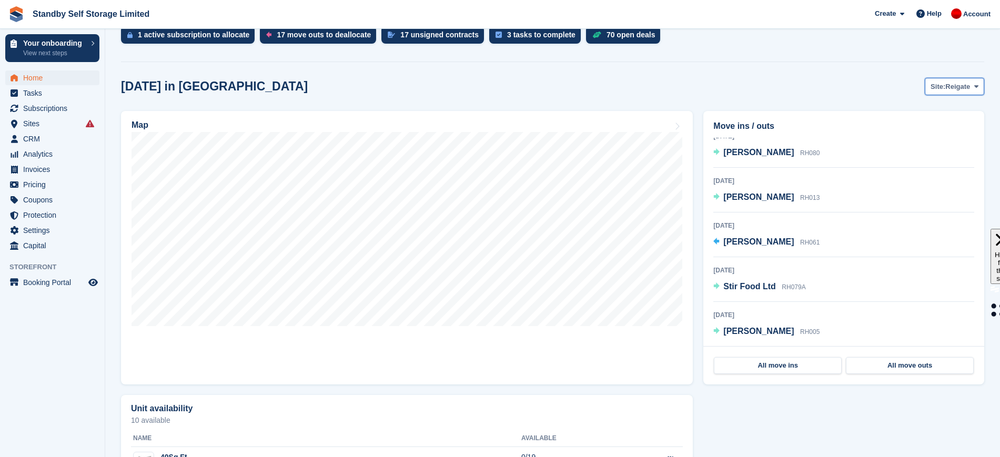
click at [967, 88] on span "Reigate" at bounding box center [957, 87] width 25 height 11
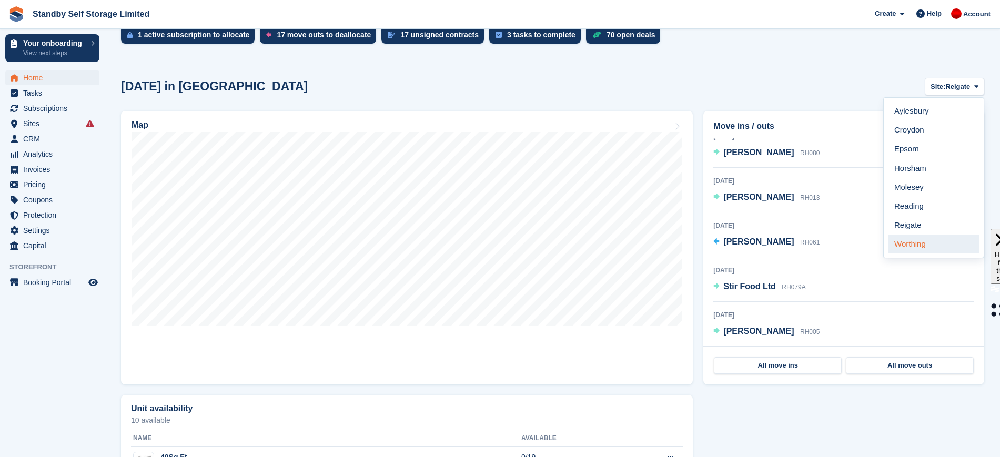
click at [925, 238] on link "Worthing" at bounding box center [934, 244] width 92 height 19
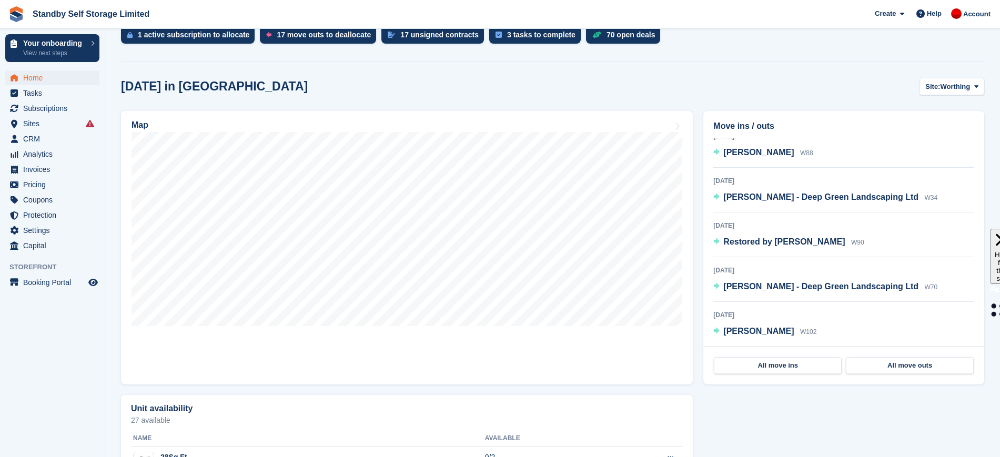
scroll to position [0, 0]
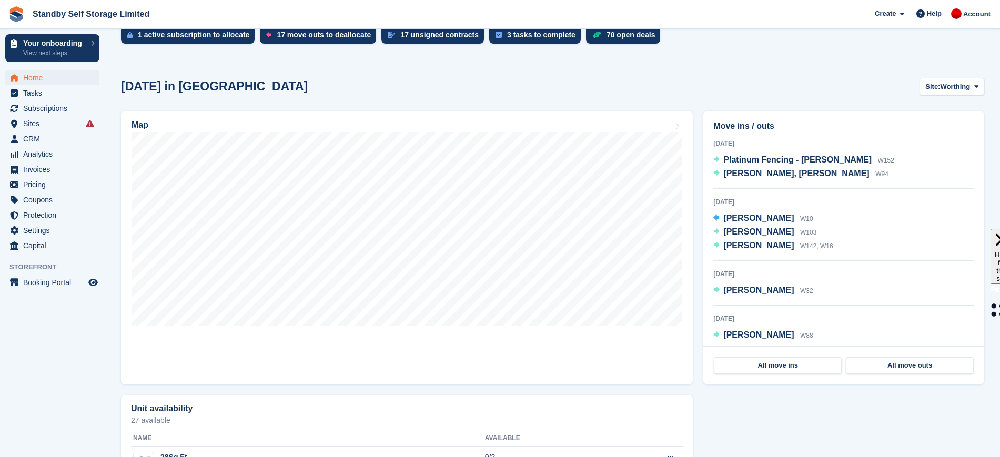
click at [769, 50] on section "Smart entry auto-sync failed An error occurred with the auto-sync process for t…" at bounding box center [552, 250] width 895 height 1175
click at [30, 81] on span "Home" at bounding box center [54, 77] width 63 height 15
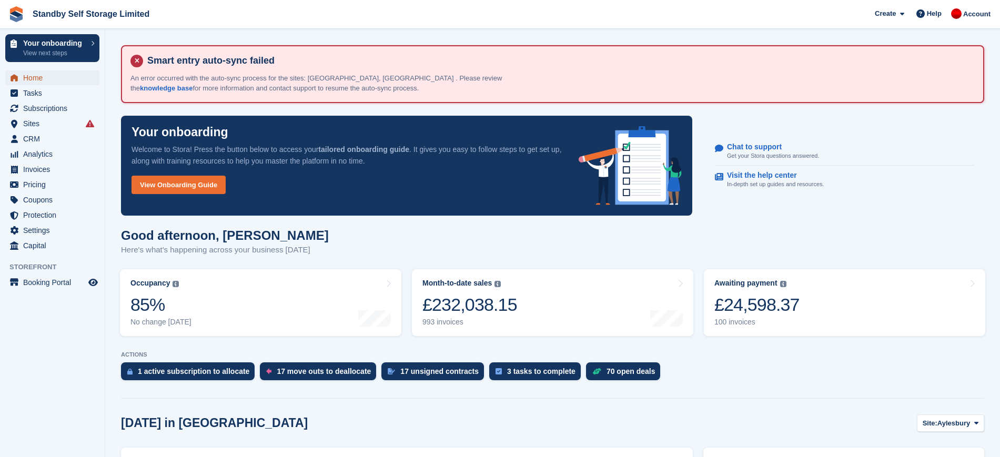
click at [30, 81] on span "Home" at bounding box center [54, 77] width 63 height 15
click at [56, 115] on span "Subscriptions" at bounding box center [54, 108] width 63 height 15
